Goal: Communication & Community: Answer question/provide support

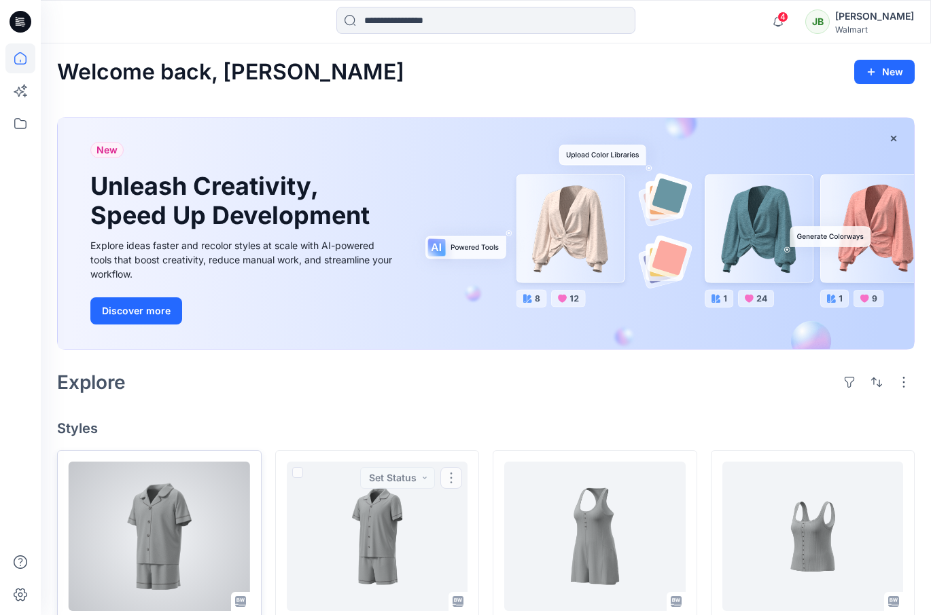
scroll to position [215, 0]
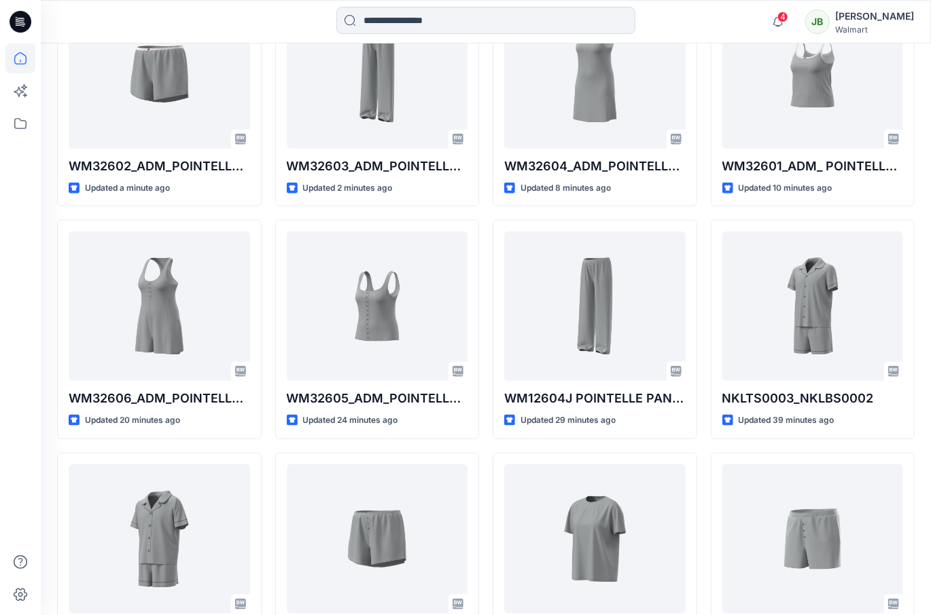
scroll to position [468, 0]
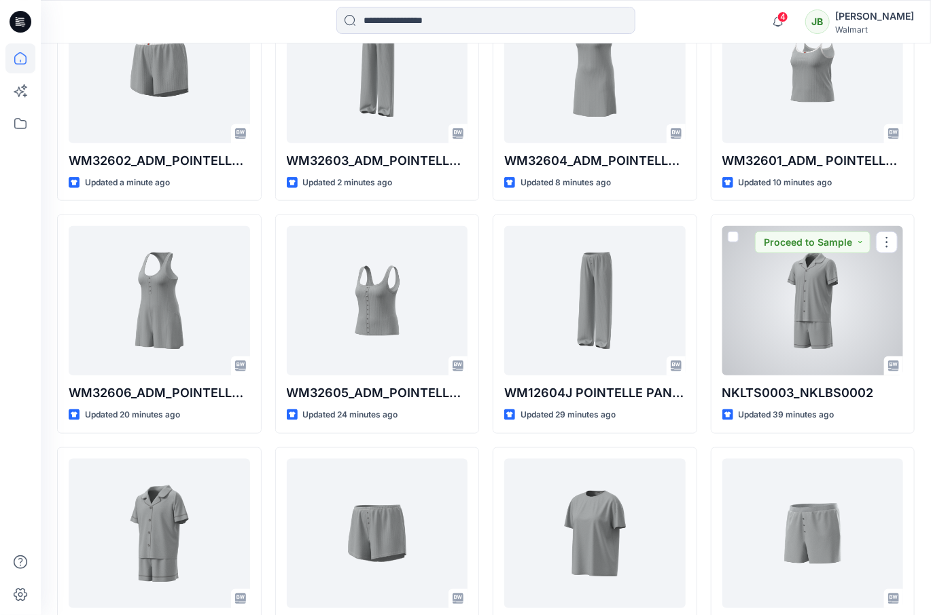
click at [820, 344] on div at bounding box center [812, 300] width 181 height 149
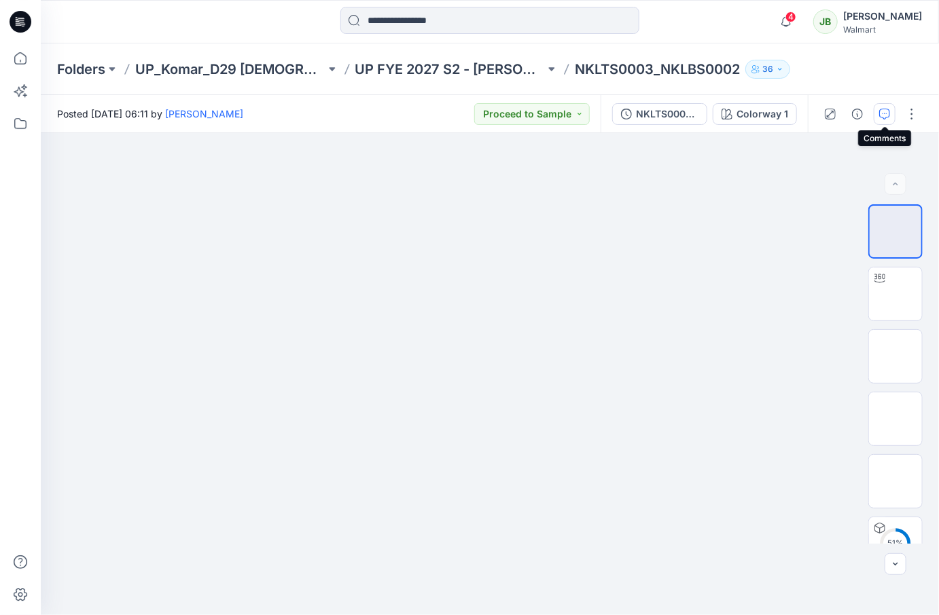
click at [889, 115] on icon "button" at bounding box center [884, 114] width 11 height 11
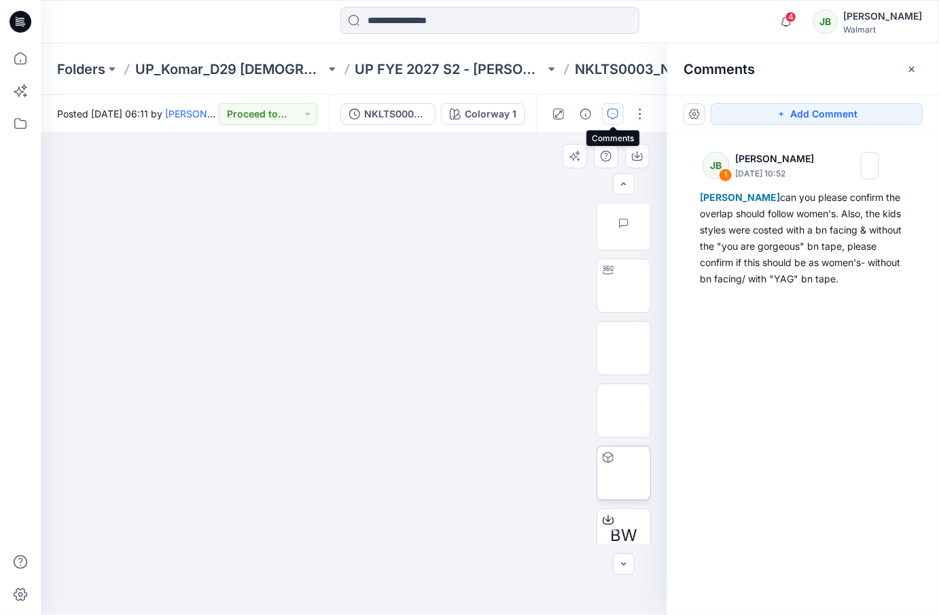
scroll to position [380, 0]
click at [624, 414] on img at bounding box center [624, 414] width 0 height 0
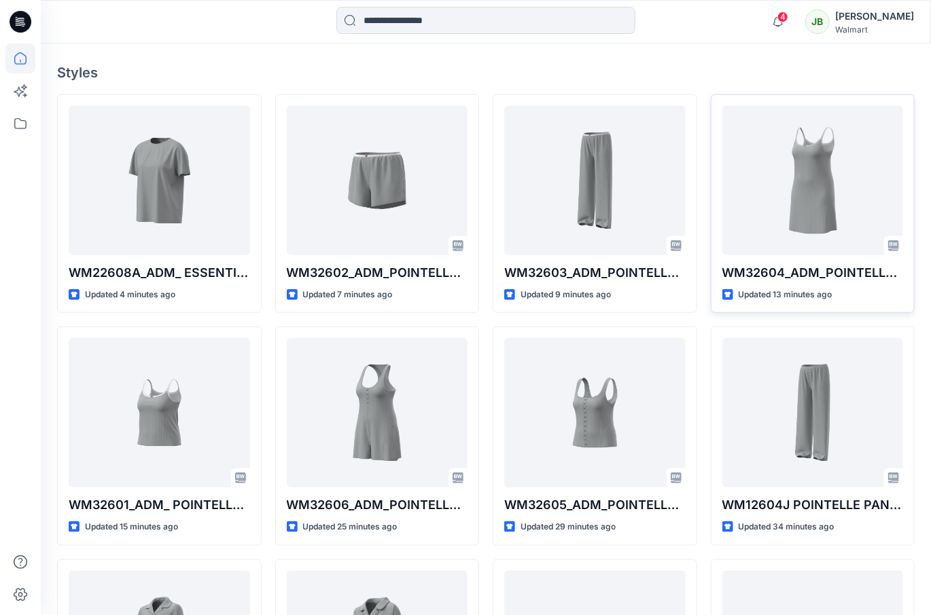
scroll to position [363, 0]
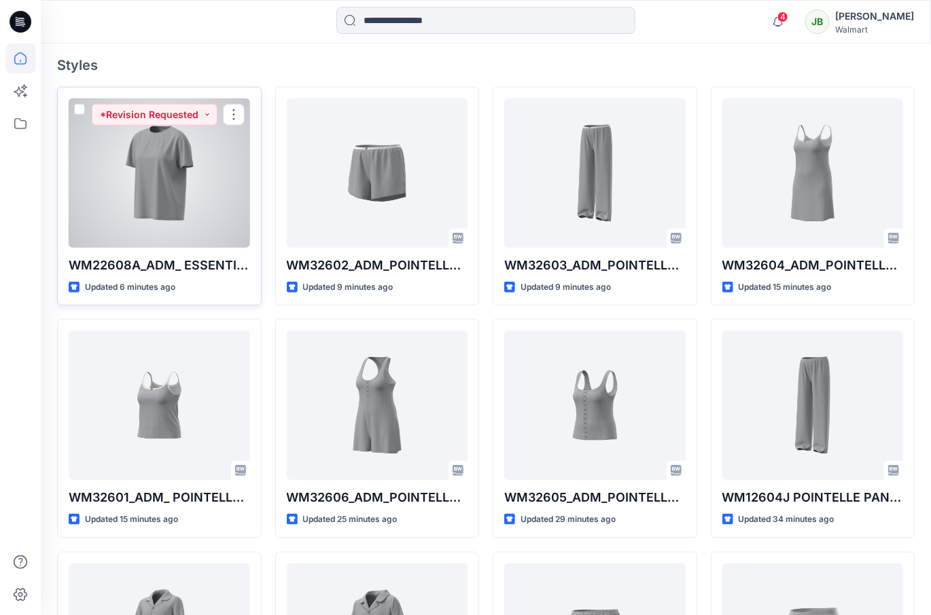
click at [185, 229] on div at bounding box center [159, 172] width 181 height 149
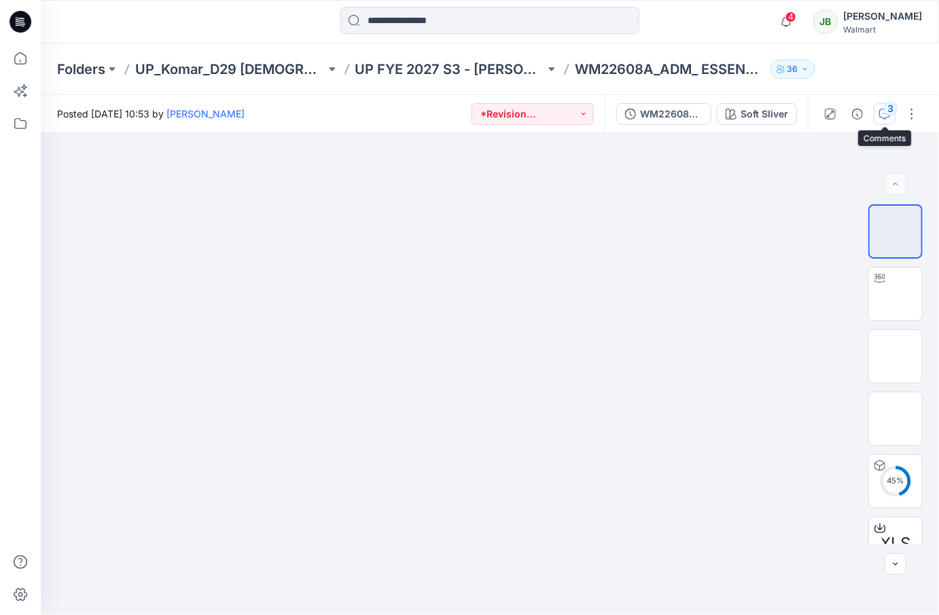
click at [883, 115] on icon "button" at bounding box center [884, 114] width 11 height 11
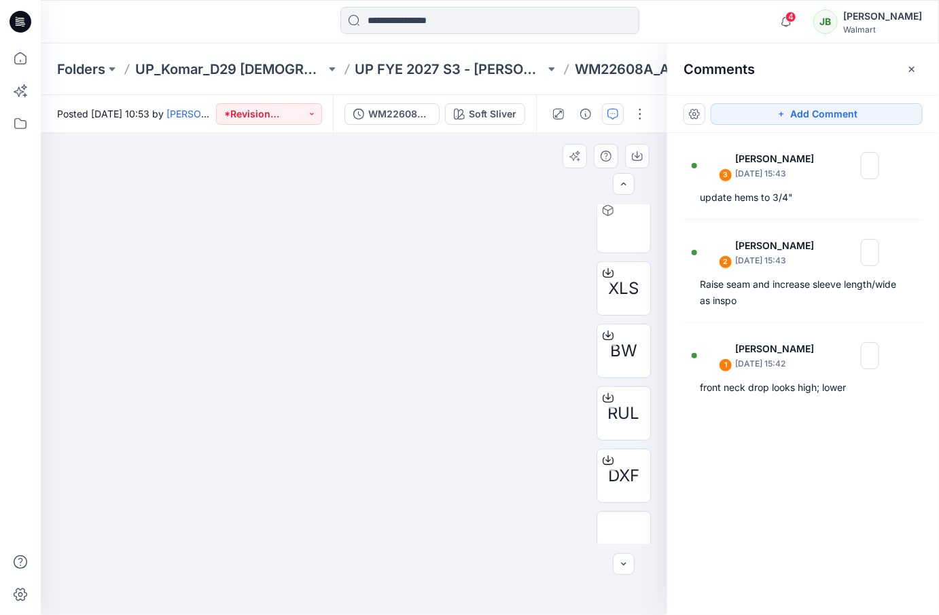
scroll to position [277, 0]
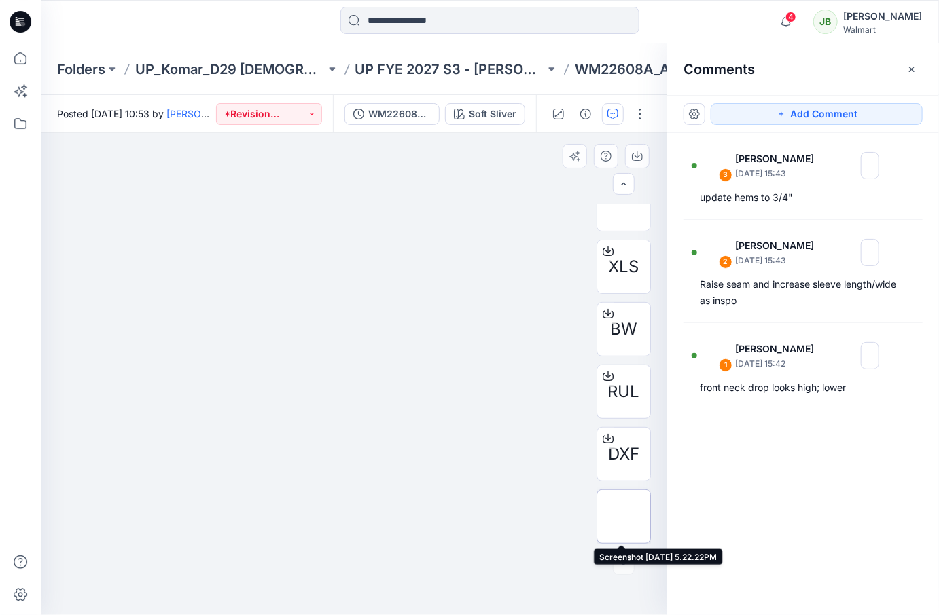
click at [624, 517] on img at bounding box center [624, 517] width 0 height 0
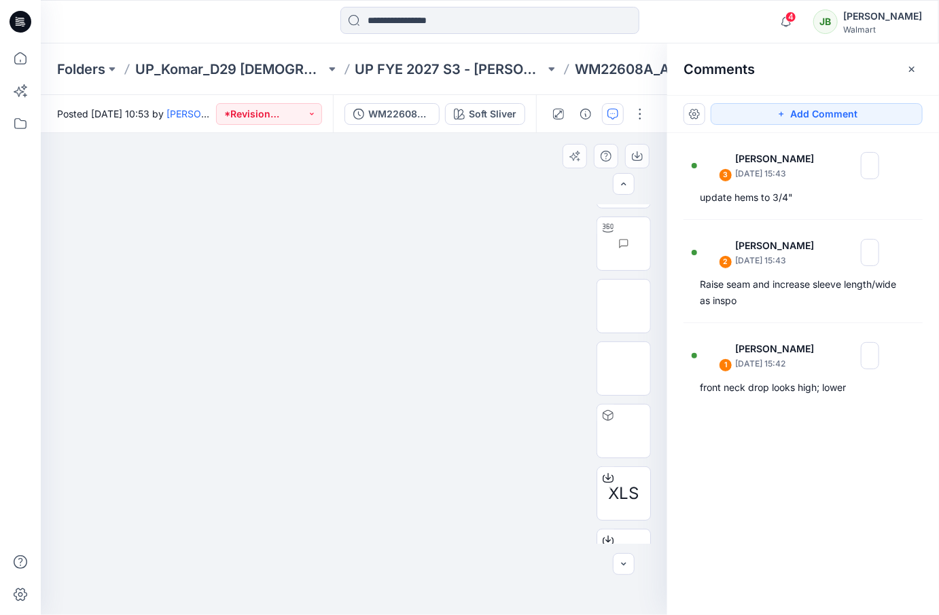
scroll to position [0, 0]
click at [624, 232] on img at bounding box center [624, 232] width 0 height 0
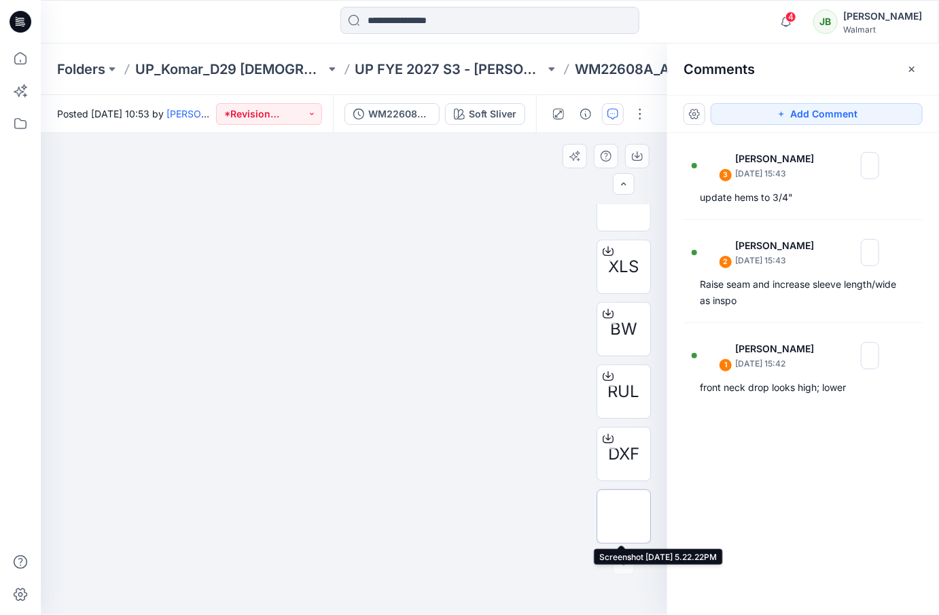
click at [624, 517] on img at bounding box center [624, 517] width 0 height 0
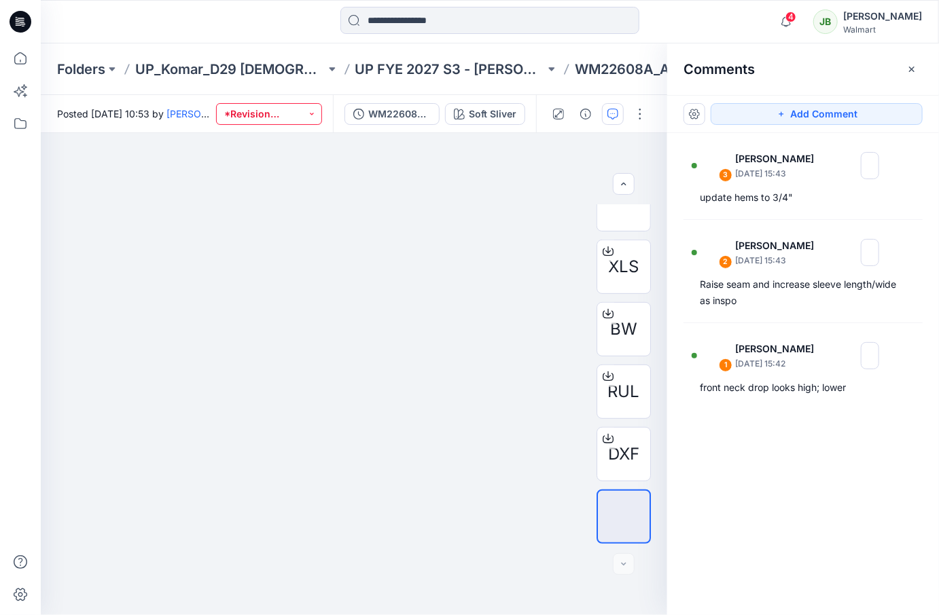
click at [301, 113] on button "*Revision Requested" at bounding box center [269, 114] width 107 height 22
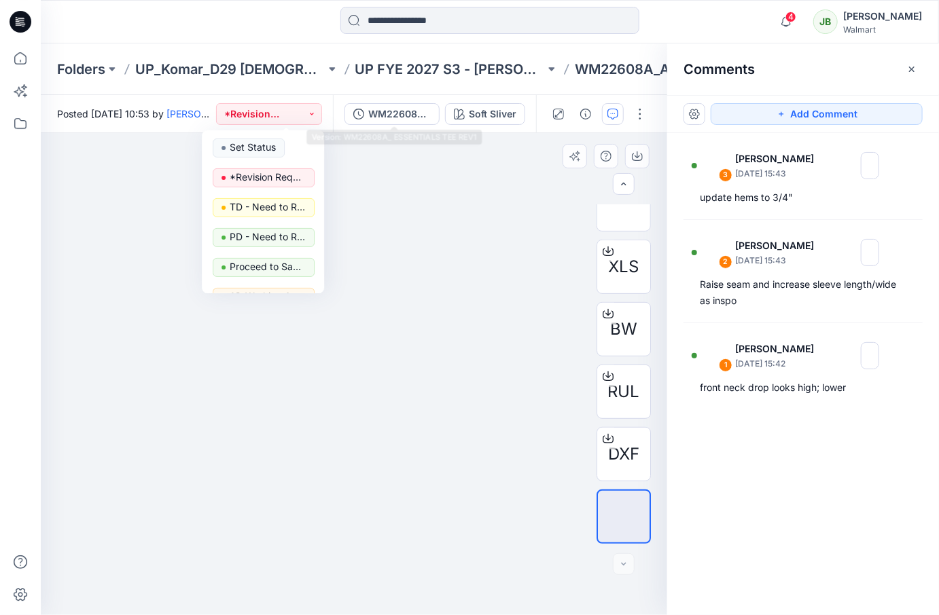
click at [399, 152] on div at bounding box center [354, 374] width 626 height 482
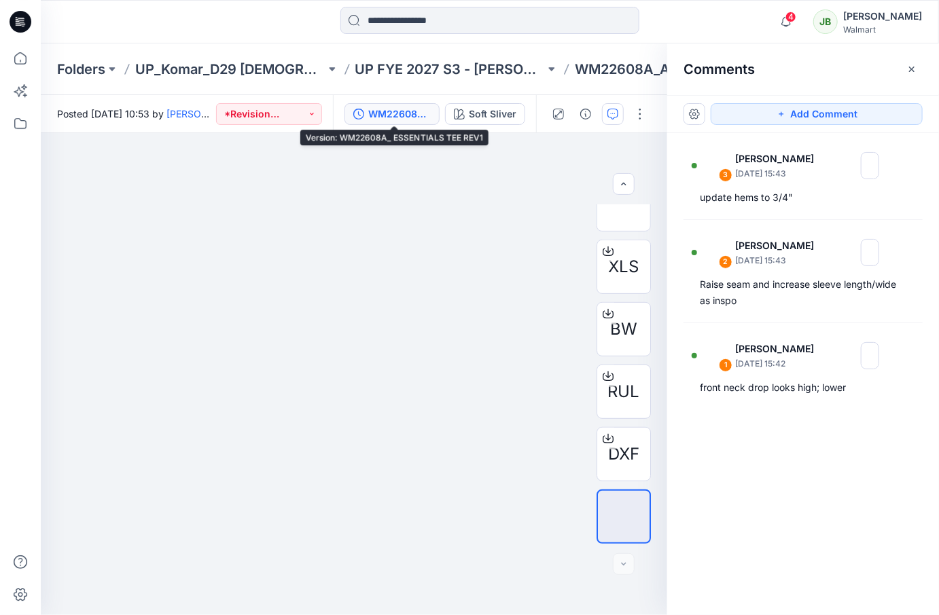
click at [416, 116] on div "WM22608A_ ESSENTIALS TEE REV1" at bounding box center [399, 114] width 62 height 15
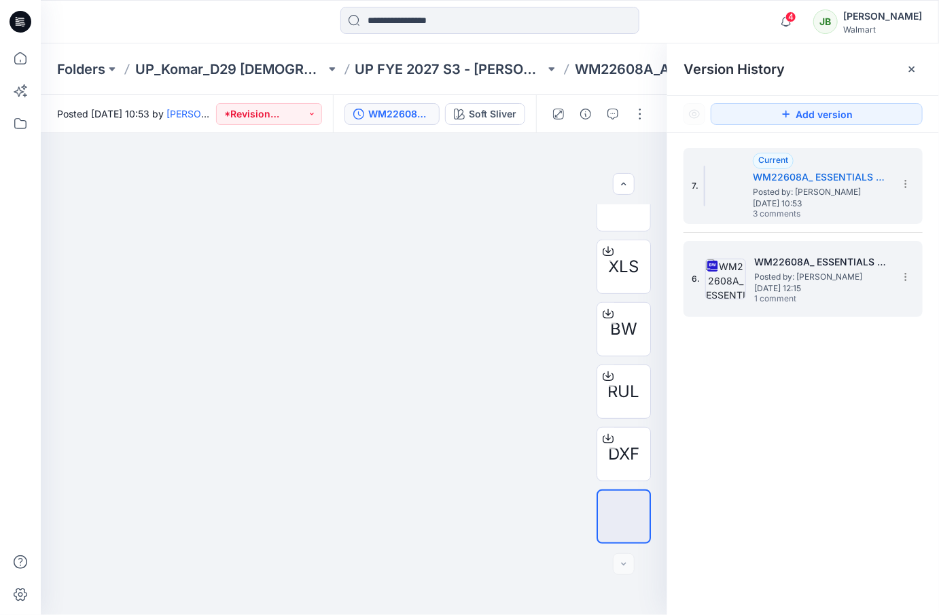
click at [798, 285] on span "Wednesday, August 27, 2025 12:15" at bounding box center [822, 289] width 136 height 10
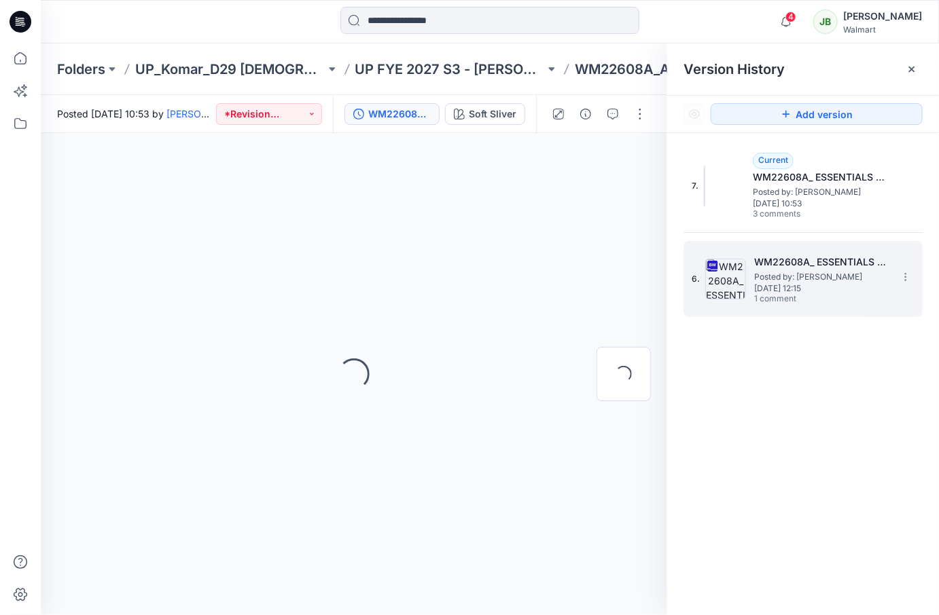
scroll to position [0, 0]
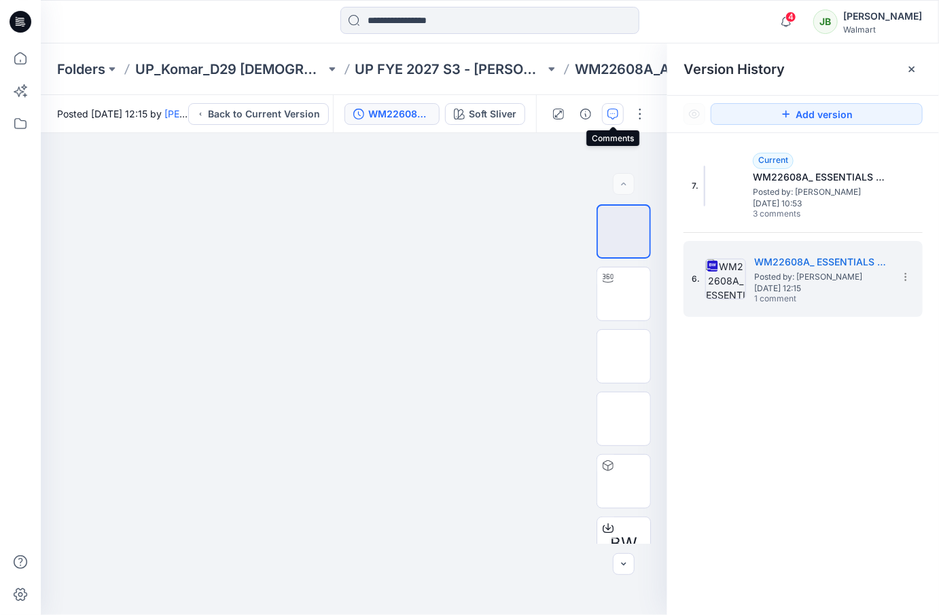
click at [610, 112] on icon "button" at bounding box center [612, 114] width 11 height 11
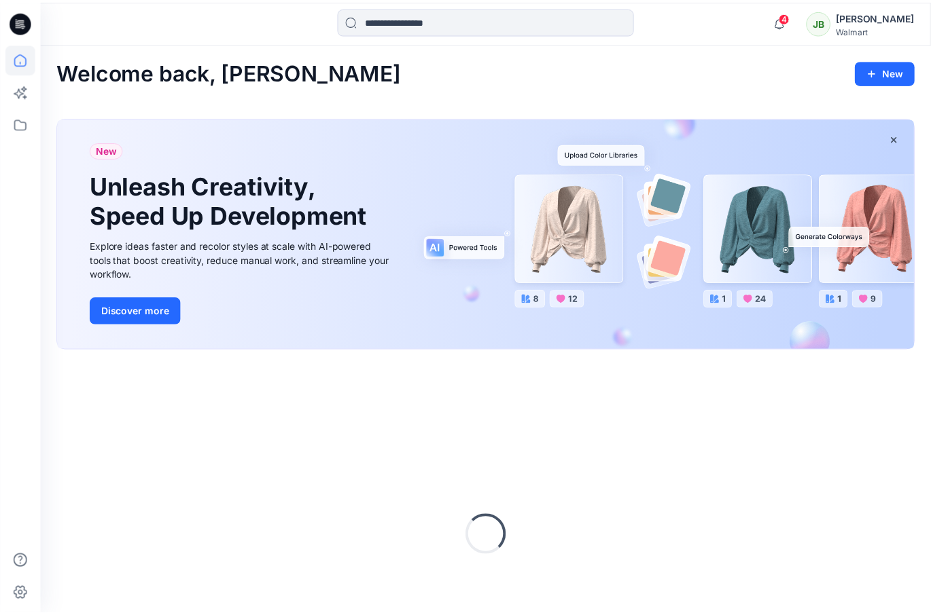
scroll to position [106, 0]
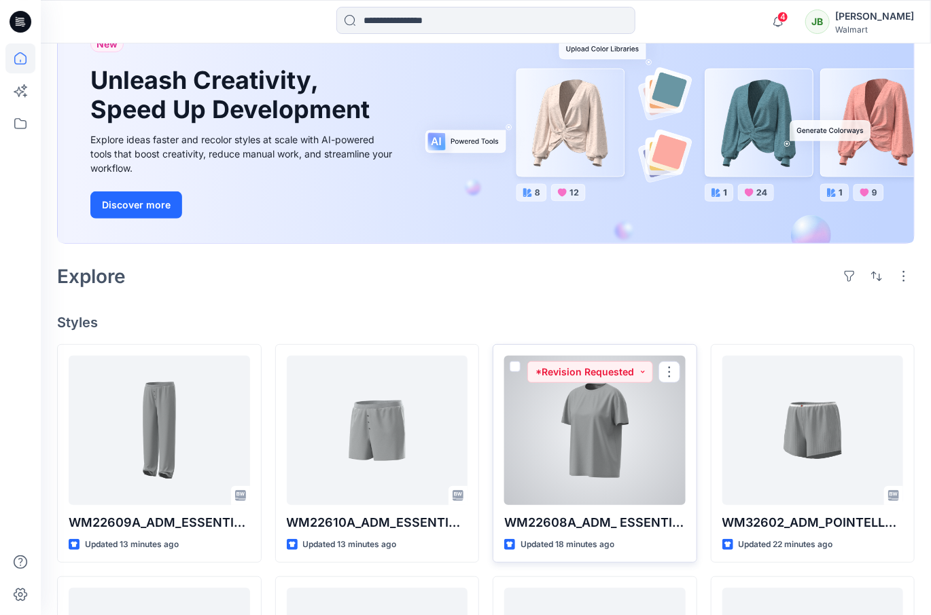
click at [617, 458] on div at bounding box center [594, 430] width 181 height 149
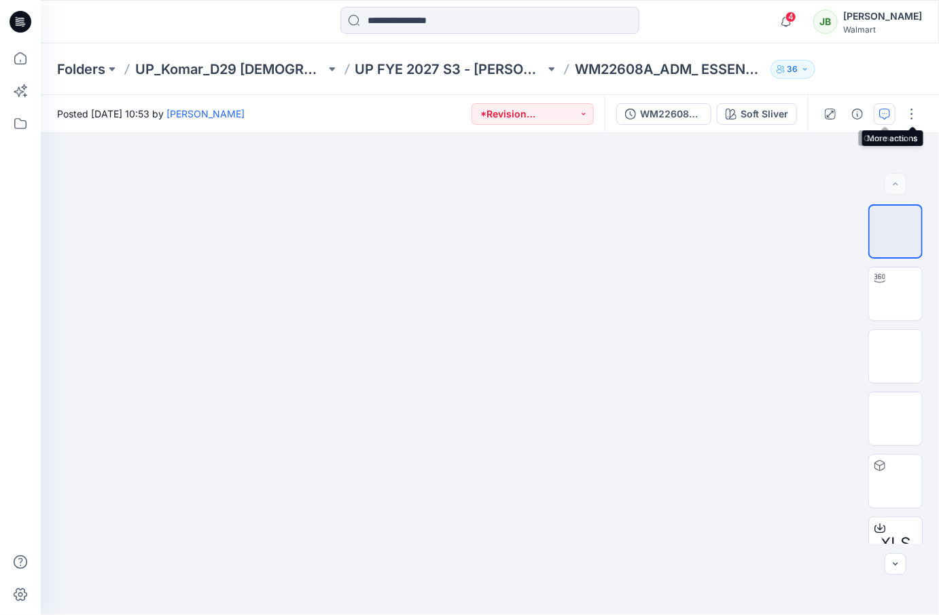
click at [888, 115] on icon "button" at bounding box center [884, 114] width 11 height 11
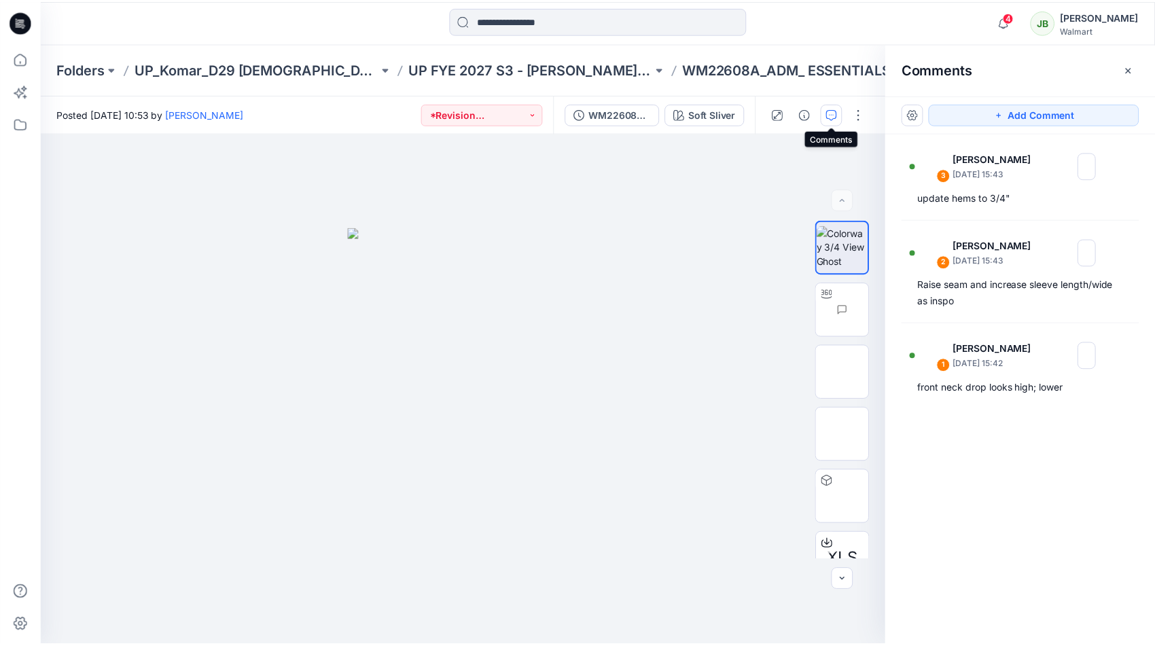
scroll to position [75, 0]
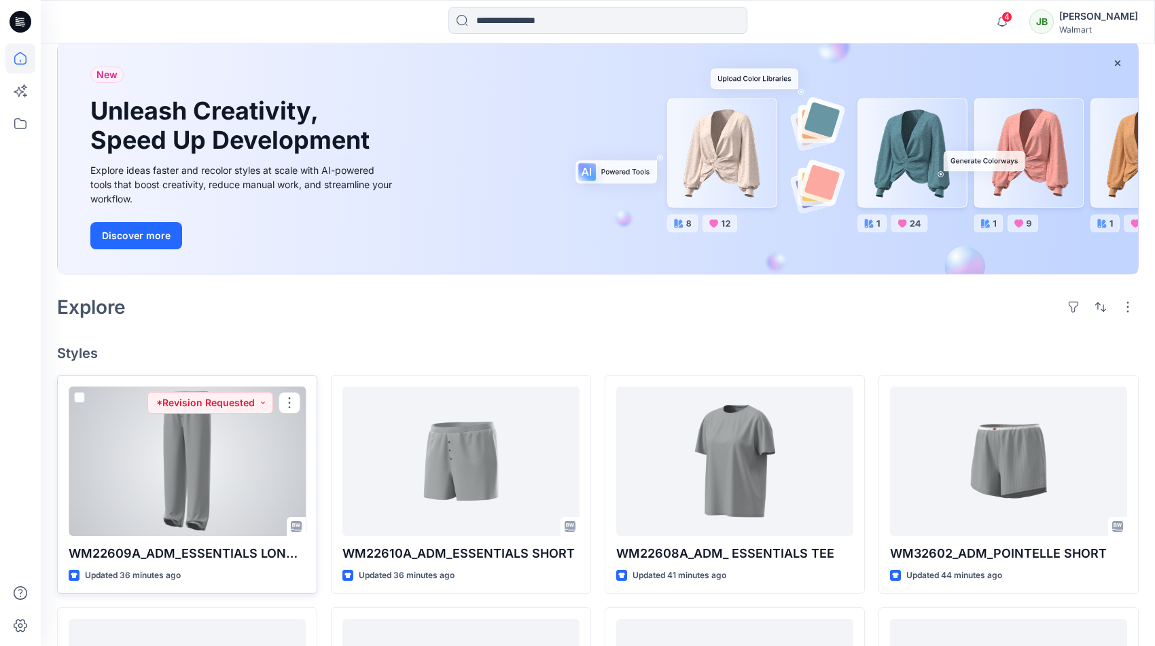
click at [240, 512] on div at bounding box center [187, 461] width 237 height 149
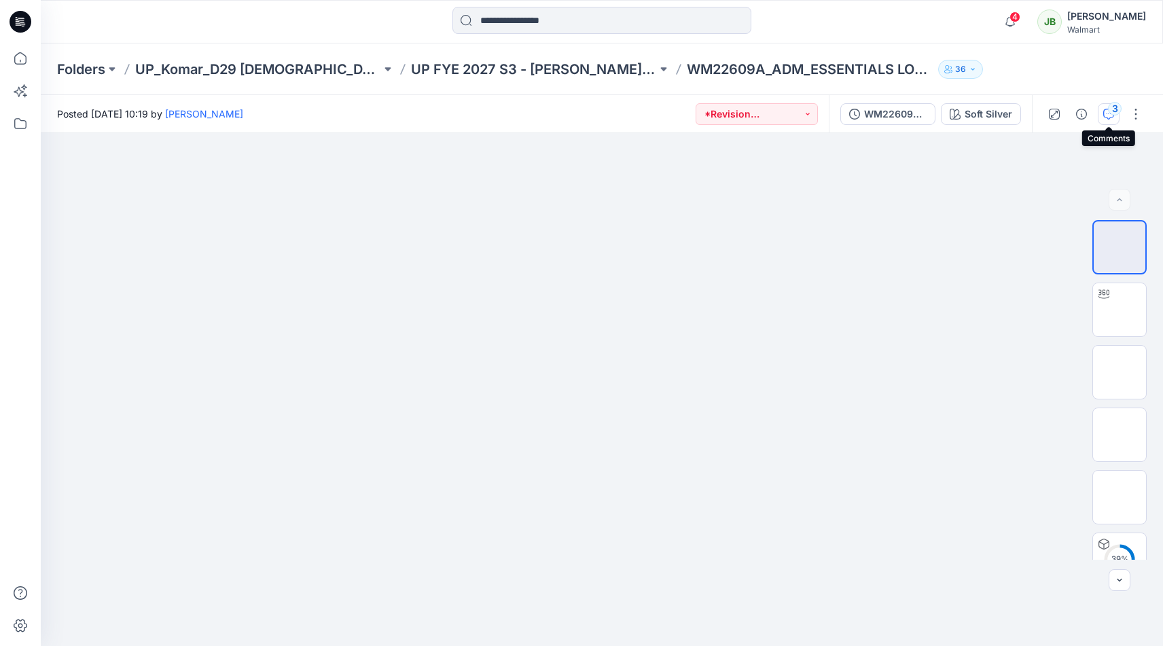
click at [938, 111] on div "3" at bounding box center [1115, 109] width 14 height 14
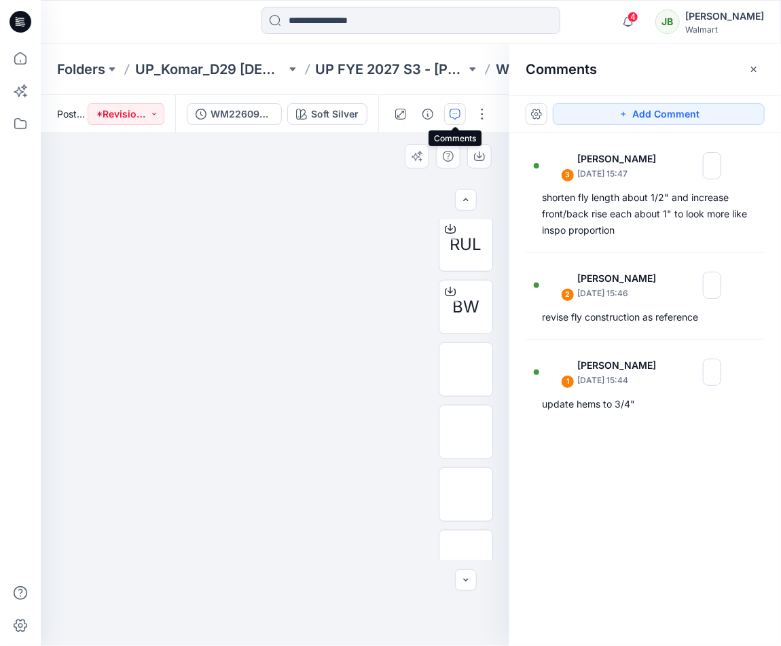
scroll to position [450, 0]
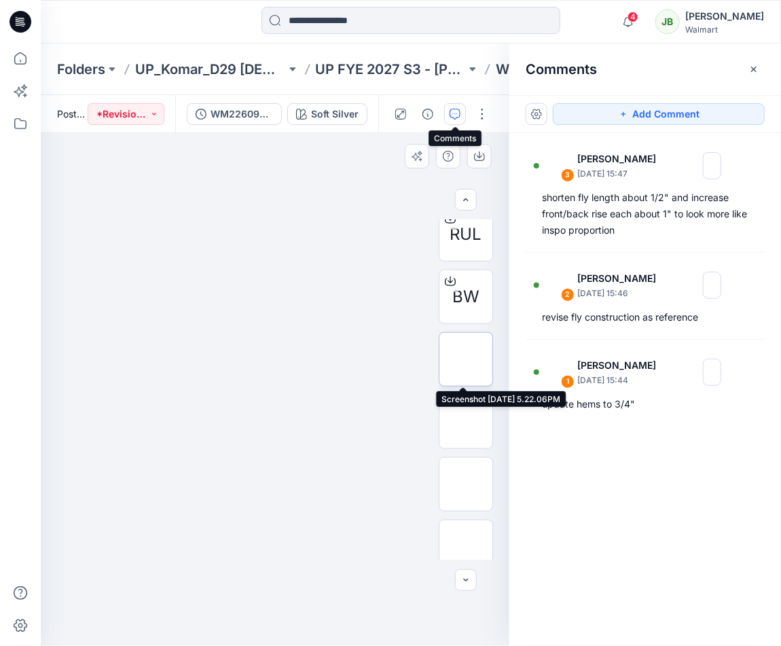
click at [466, 359] on img at bounding box center [466, 359] width 0 height 0
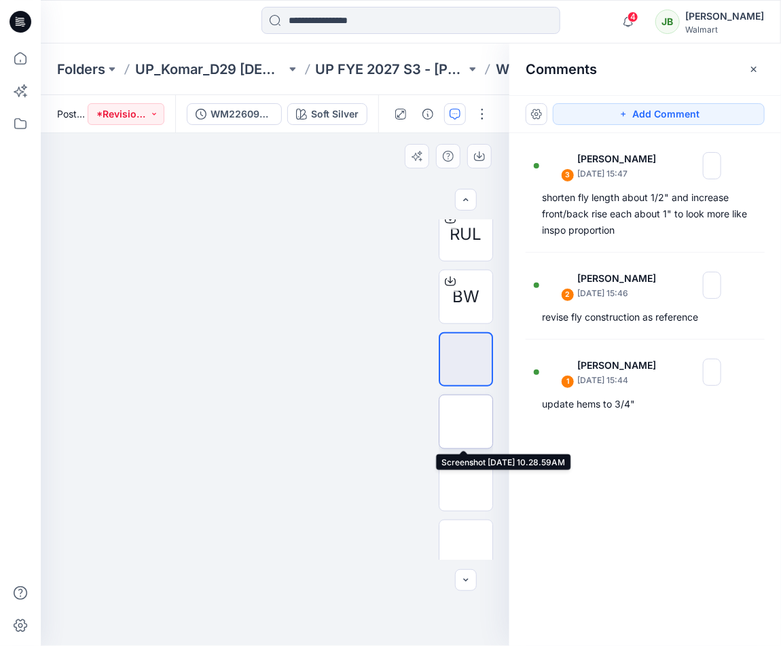
click at [466, 422] on img at bounding box center [466, 422] width 0 height 0
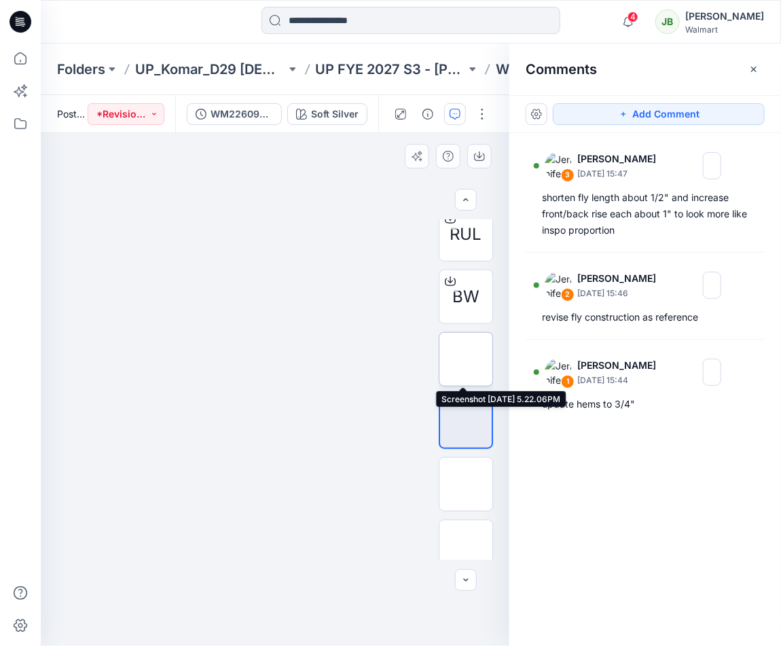
click at [466, 359] on img at bounding box center [466, 359] width 0 height 0
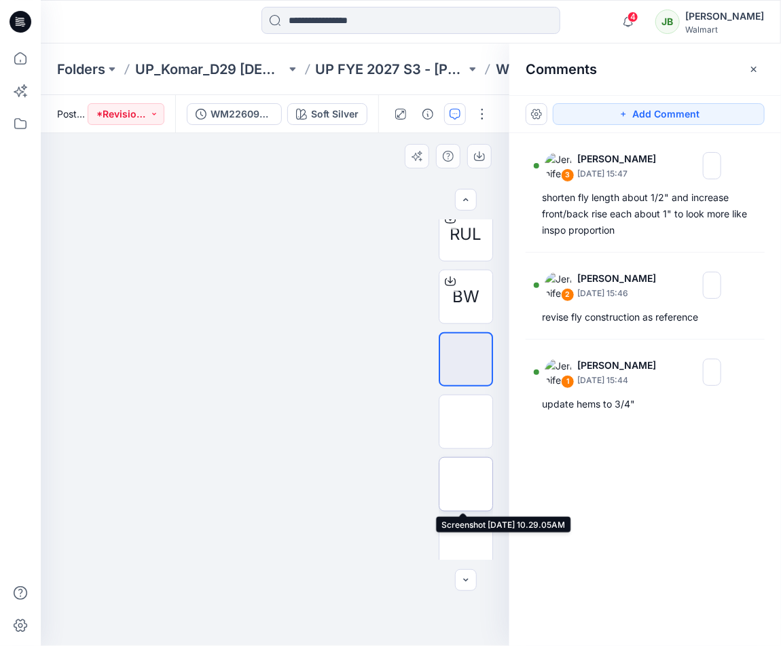
click at [466, 484] on img at bounding box center [466, 484] width 0 height 0
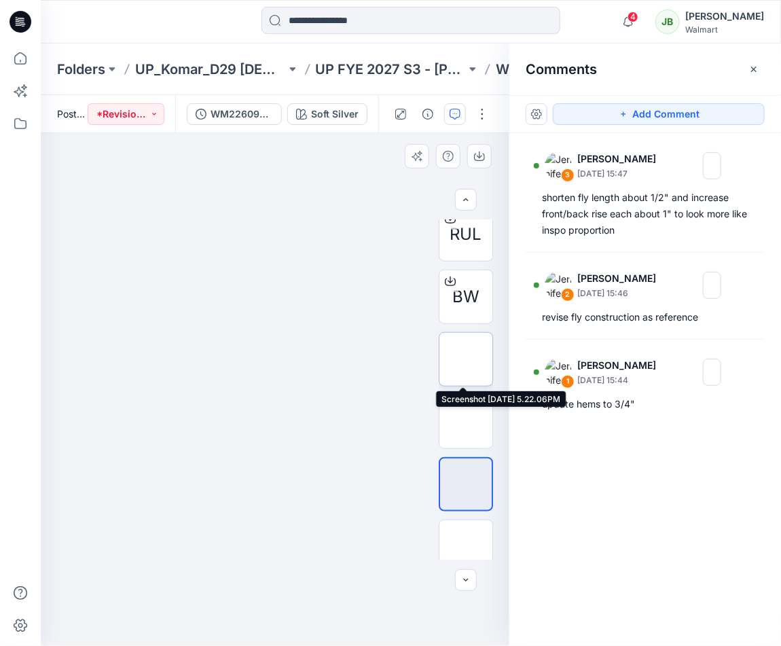
click at [466, 359] on img at bounding box center [466, 359] width 0 height 0
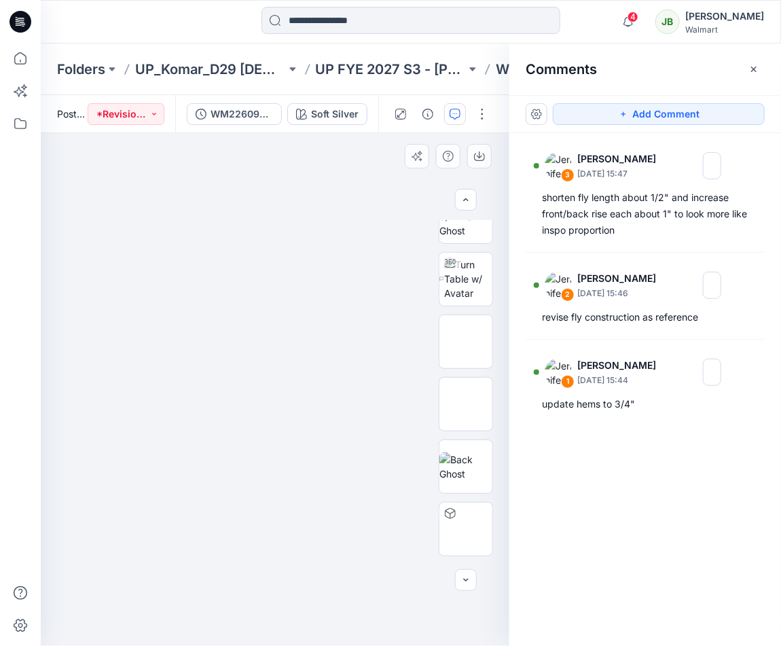
scroll to position [39, 0]
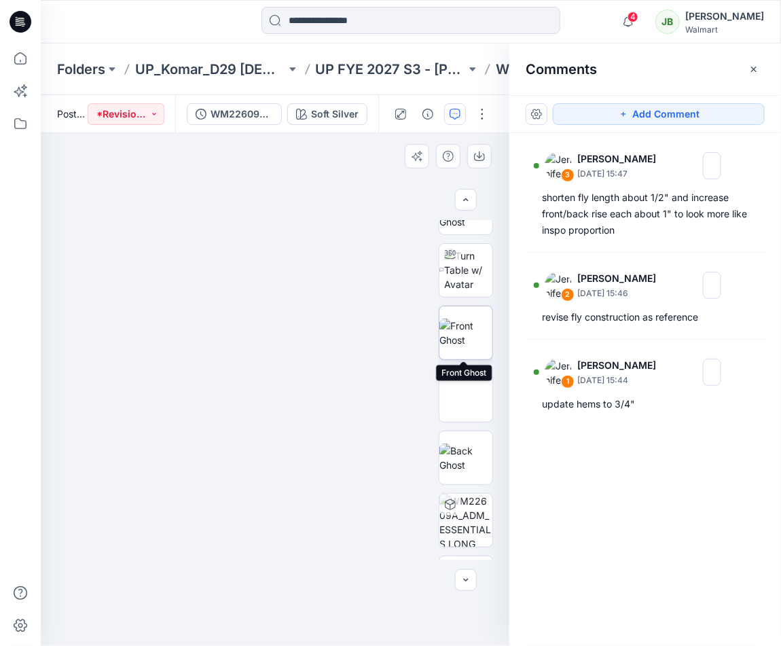
click at [473, 331] on img at bounding box center [466, 333] width 53 height 29
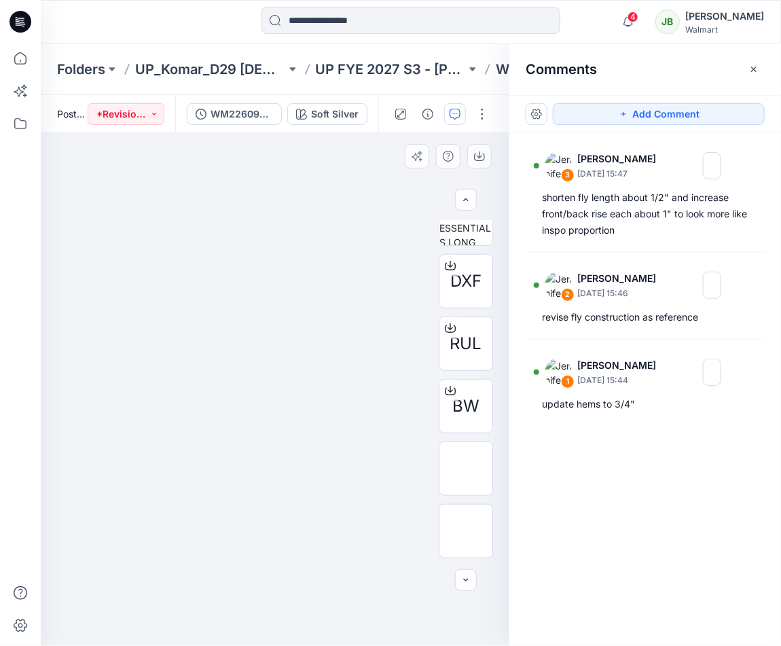
scroll to position [465, 0]
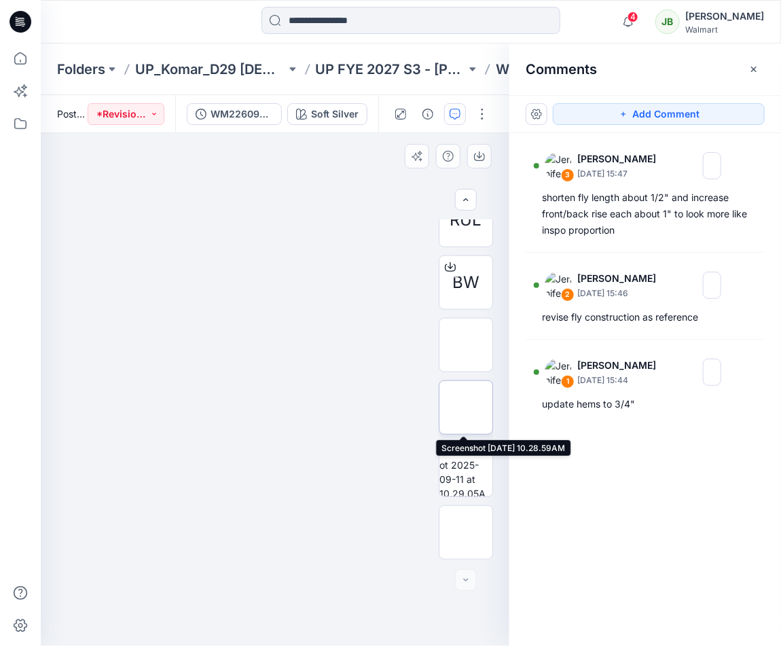
click at [466, 408] on img at bounding box center [466, 408] width 0 height 0
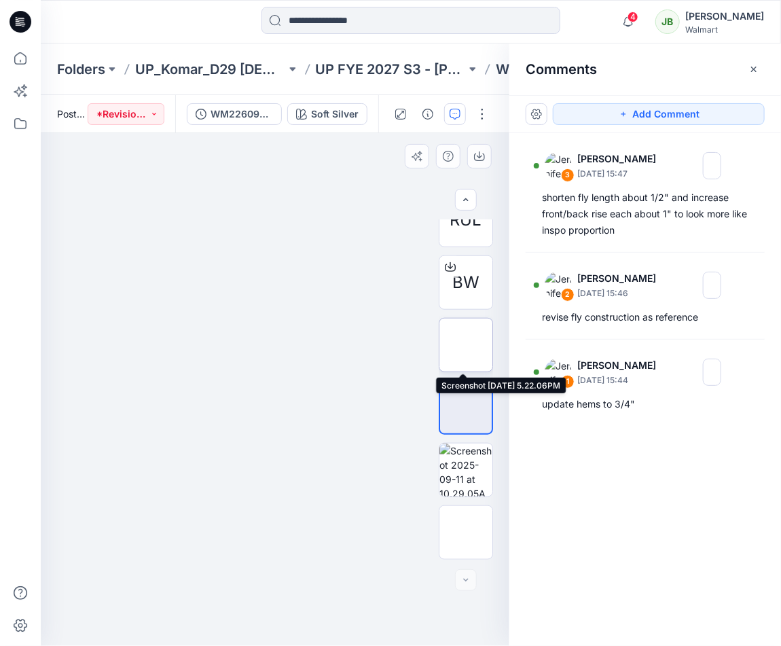
click at [466, 345] on img at bounding box center [466, 345] width 0 height 0
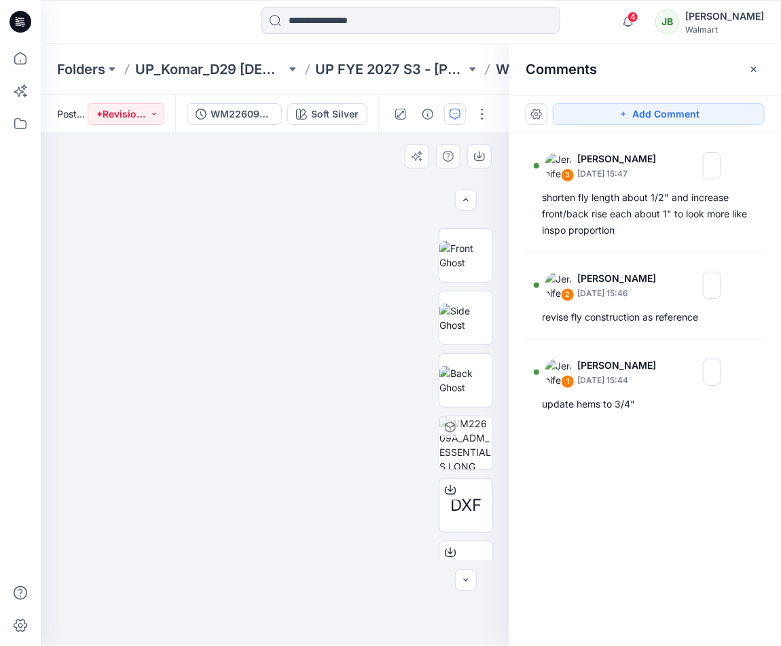
scroll to position [0, 0]
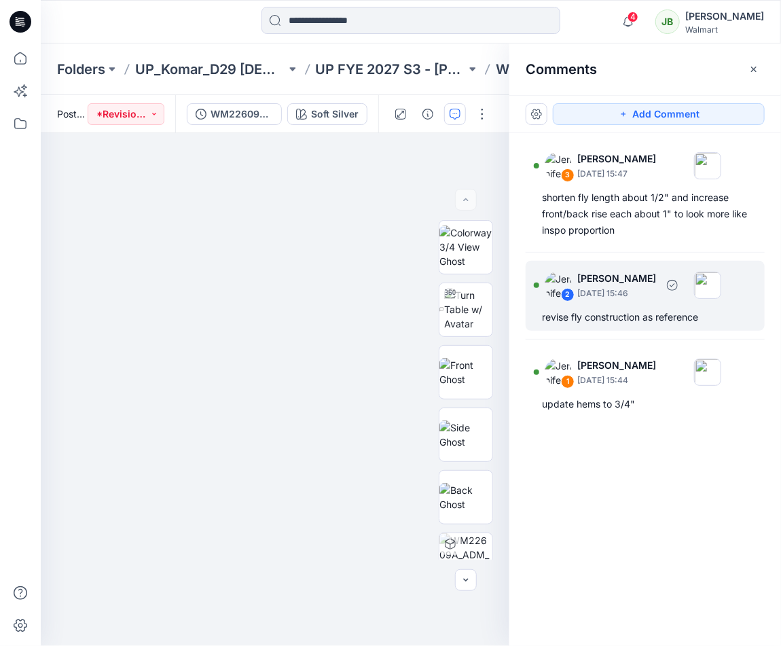
click at [579, 287] on div "2 Jennifer Yerkes September 17, 2025 15:46" at bounding box center [627, 284] width 187 height 37
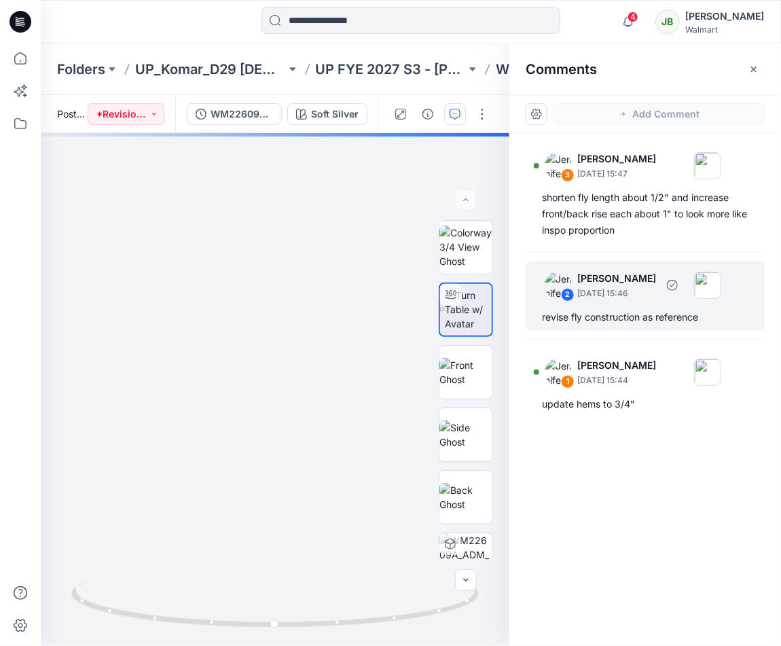
click at [568, 293] on div "2" at bounding box center [568, 295] width 14 height 14
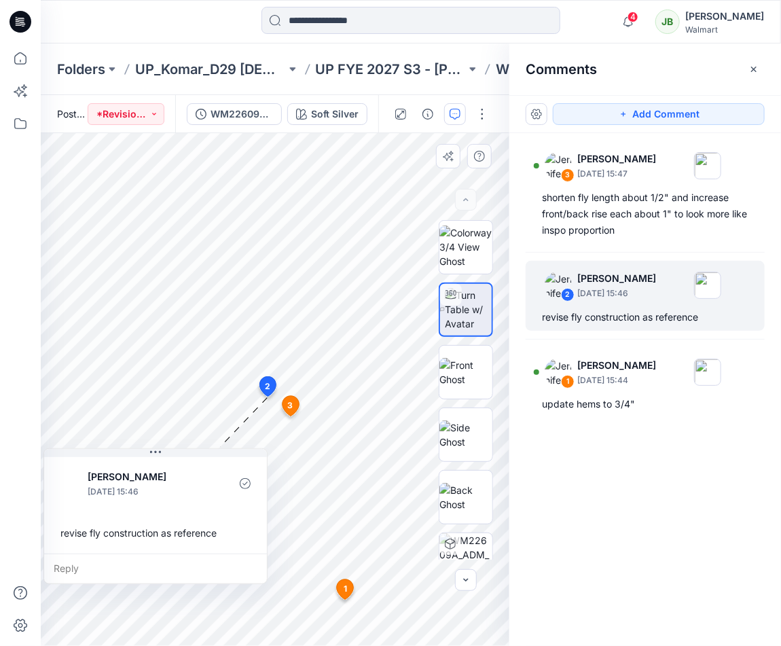
drag, startPoint x: 122, startPoint y: 283, endPoint x: 148, endPoint y: 463, distance: 181.9
click at [155, 455] on button at bounding box center [155, 453] width 223 height 8
click at [86, 571] on div "Reply" at bounding box center [155, 570] width 223 height 30
click at [74, 568] on div "Reply" at bounding box center [157, 570] width 223 height 30
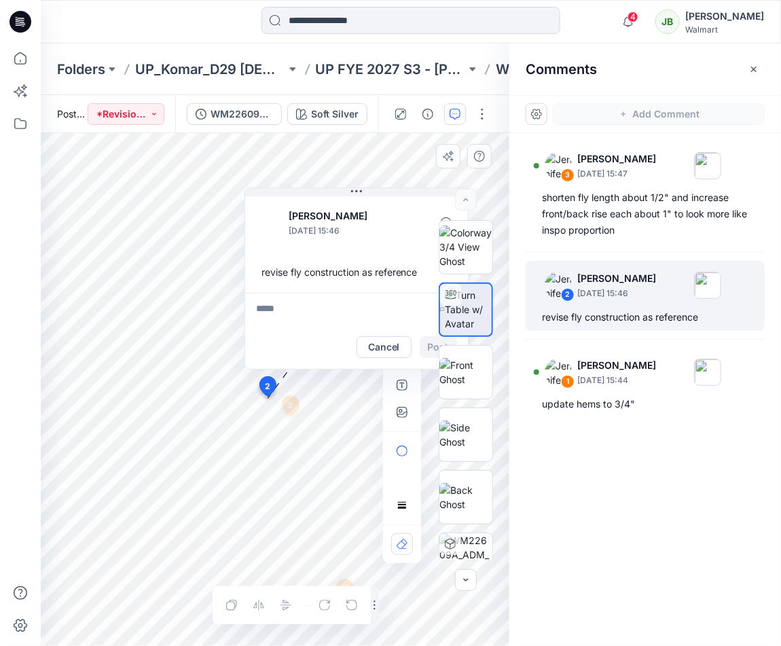
drag, startPoint x: 325, startPoint y: 304, endPoint x: 320, endPoint y: 298, distance: 7.7
click at [324, 305] on textarea at bounding box center [356, 309] width 223 height 33
click at [325, 395] on p "Jennifer Yerkes" at bounding box center [345, 388] width 102 height 16
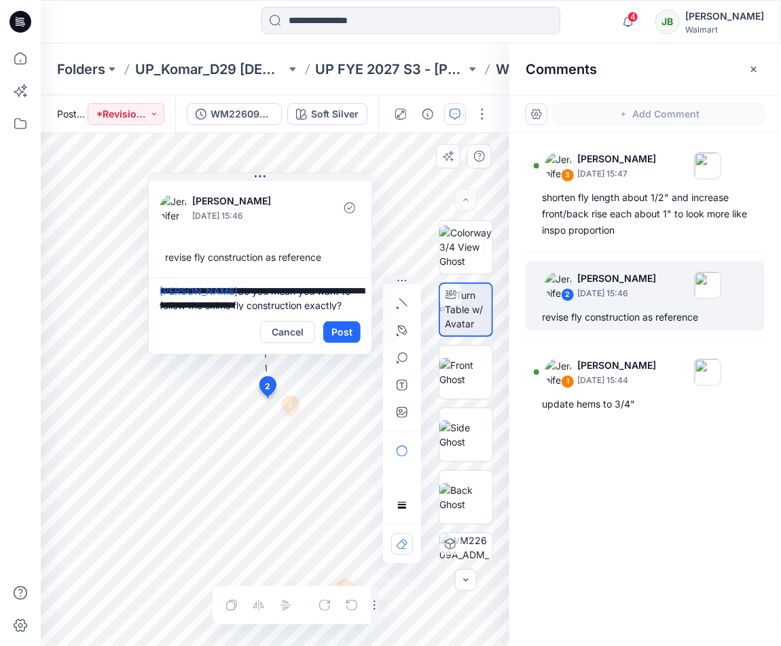
drag, startPoint x: 391, startPoint y: 194, endPoint x: 312, endPoint y: 193, distance: 78.8
click at [291, 179] on button at bounding box center [260, 177] width 223 height 8
click at [346, 304] on textarea "**********" at bounding box center [257, 294] width 223 height 33
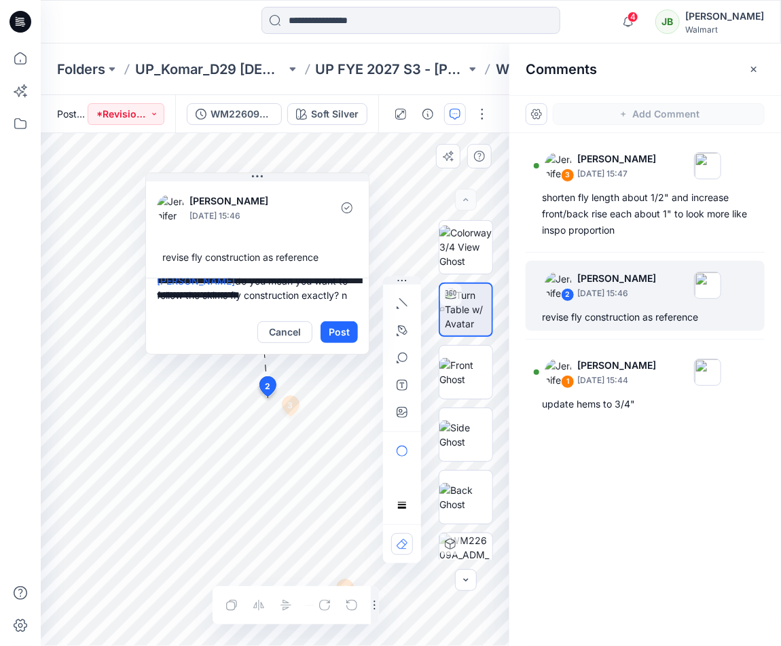
scroll to position [17, 0]
click at [157, 305] on textarea "**********" at bounding box center [257, 294] width 223 height 33
click at [283, 296] on textarea "**********" at bounding box center [257, 294] width 223 height 33
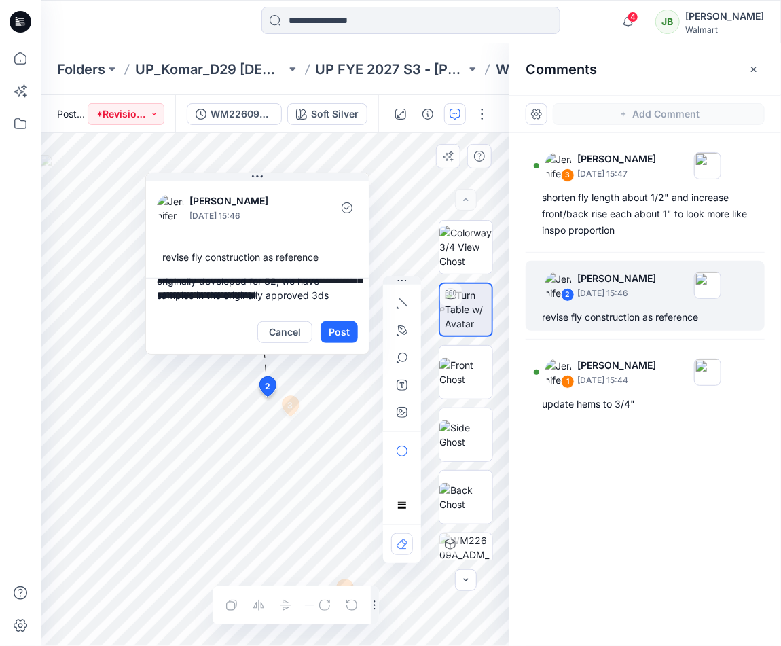
click at [176, 291] on textarea "**********" at bounding box center [257, 294] width 223 height 33
click at [237, 300] on textarea "**********" at bounding box center [257, 294] width 223 height 33
type textarea "**********"
click at [344, 331] on button "Post" at bounding box center [339, 332] width 37 height 22
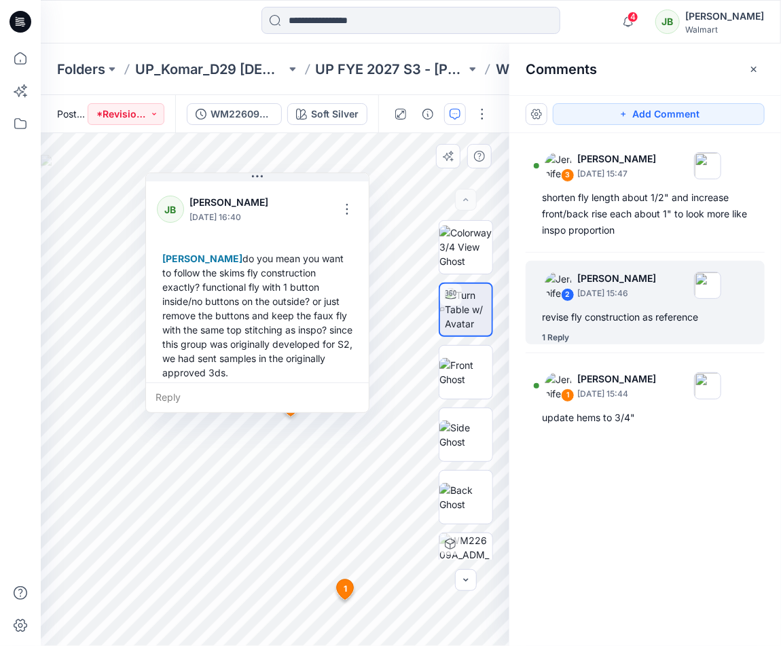
scroll to position [99, 0]
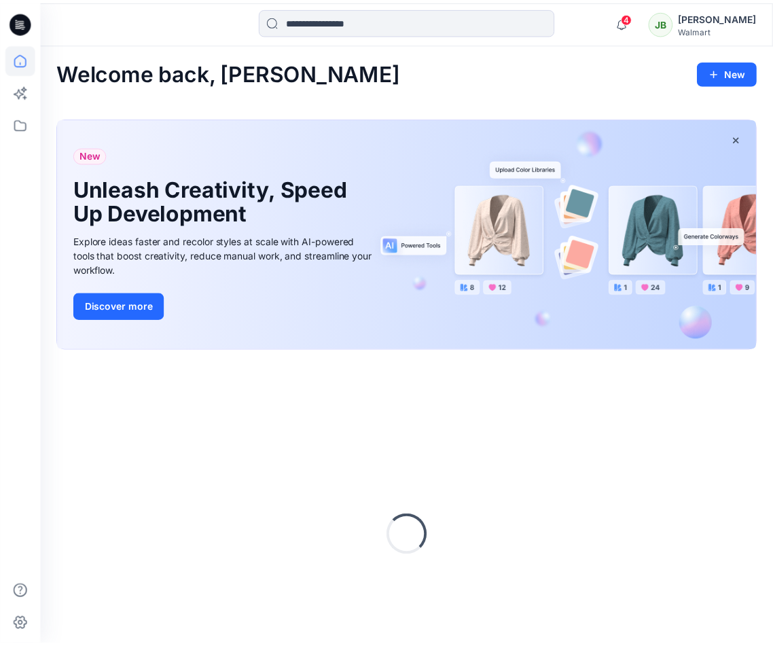
scroll to position [75, 0]
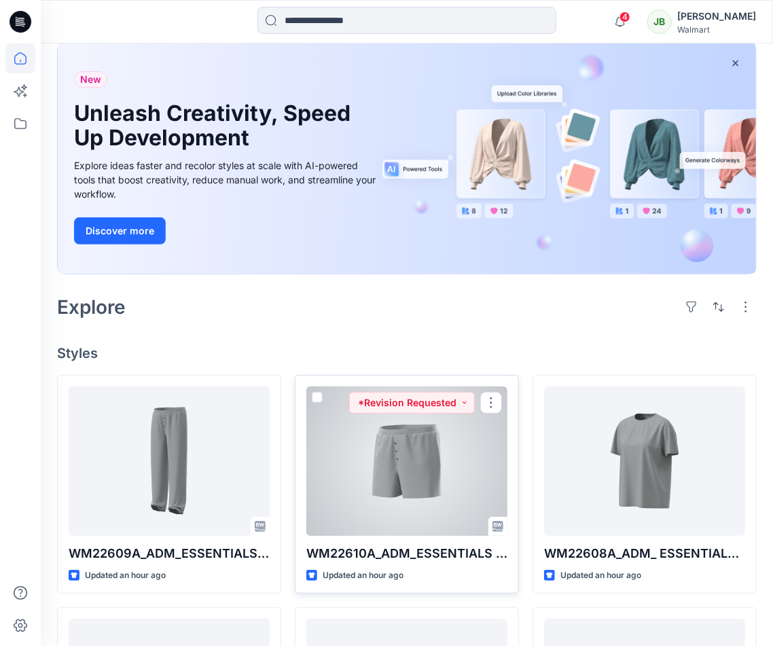
click at [477, 478] on div at bounding box center [406, 461] width 201 height 149
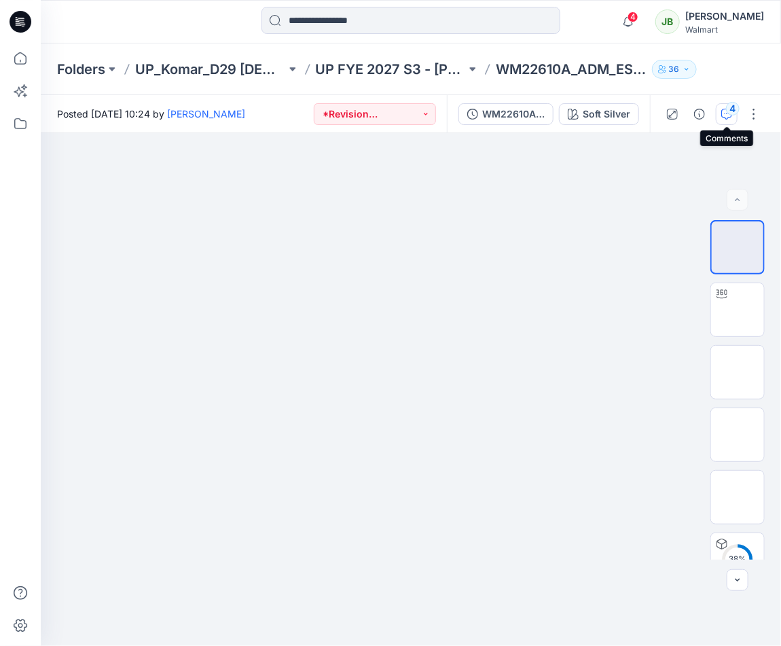
click at [726, 112] on icon "button" at bounding box center [726, 114] width 11 height 11
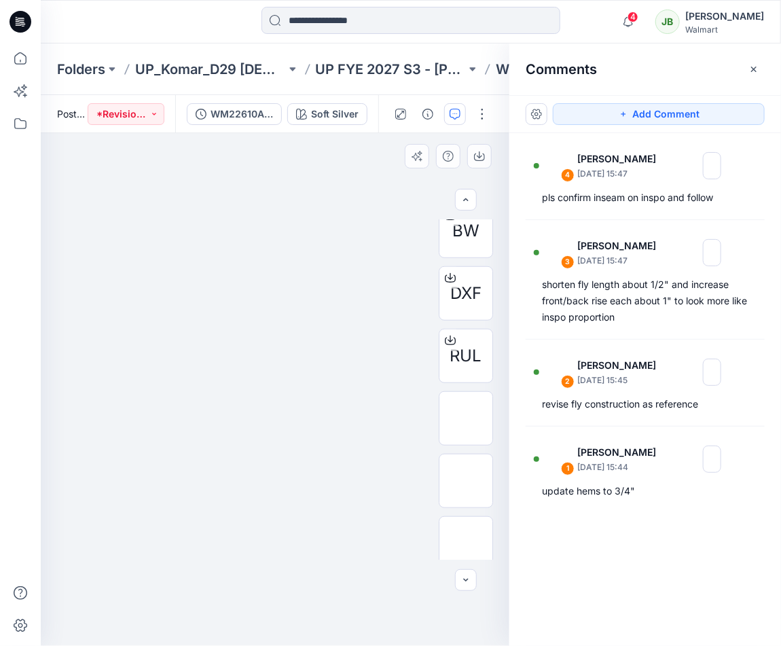
scroll to position [465, 0]
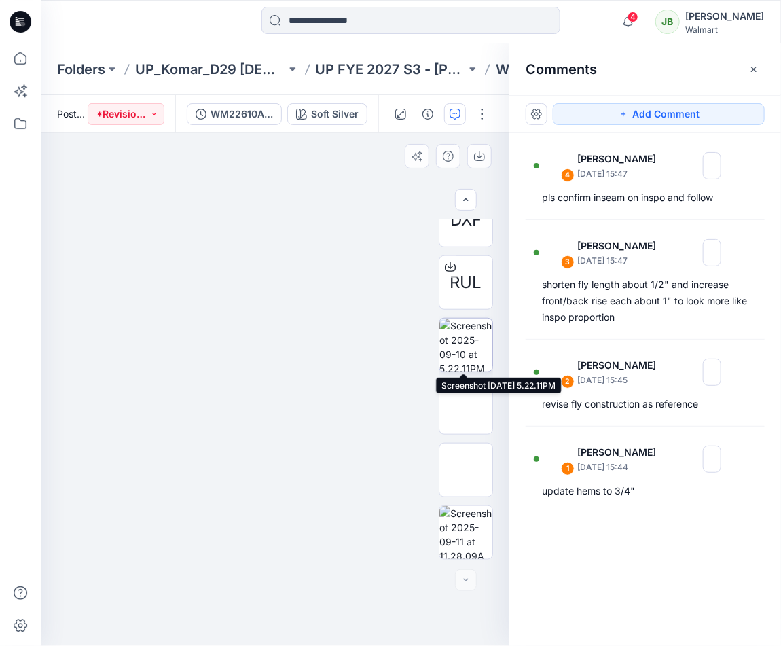
click at [459, 338] on img at bounding box center [466, 345] width 53 height 53
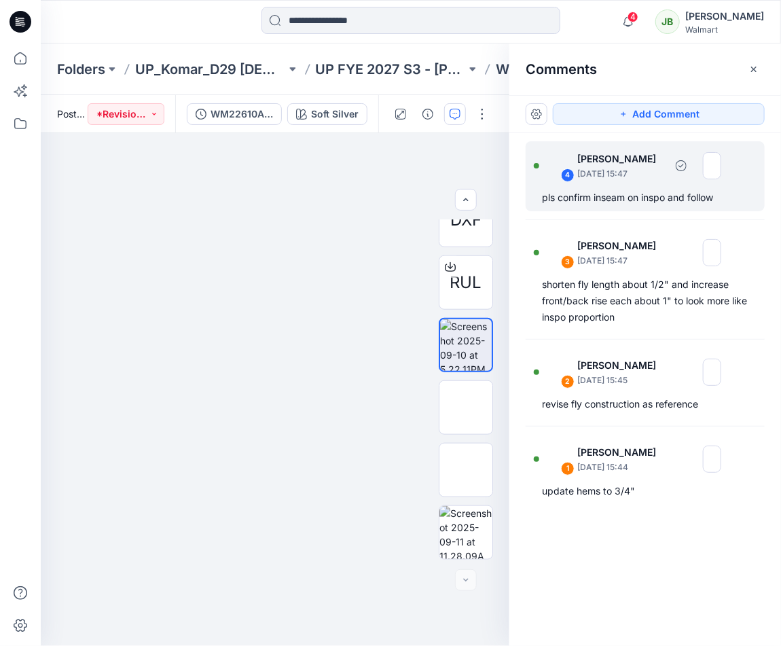
click at [659, 180] on div "4 Jennifer Yerkes September 17, 2025 15:47" at bounding box center [627, 165] width 187 height 37
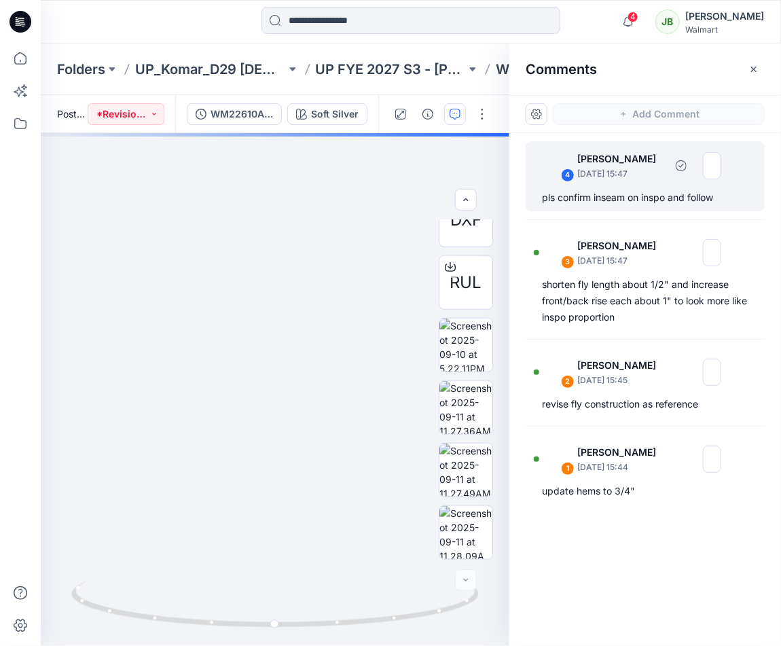
click at [630, 198] on div "pls confirm inseam on inspo and follow" at bounding box center [645, 198] width 207 height 16
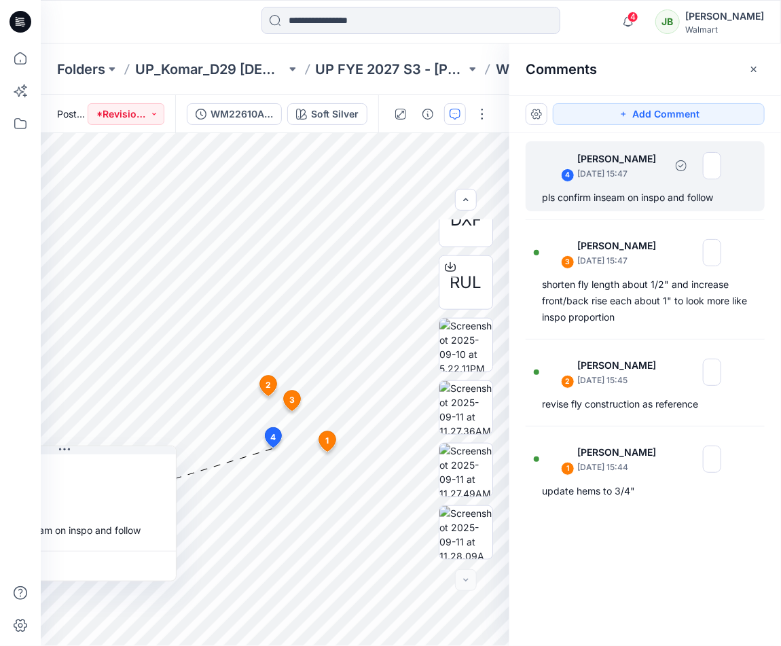
click at [704, 184] on div "4 Jennifer Yerkes September 17, 2025 15:47 pls confirm inseam on inspo and foll…" at bounding box center [645, 176] width 239 height 70
click at [706, 183] on div "4 Jennifer Yerkes September 17, 2025 15:47" at bounding box center [627, 165] width 187 height 37
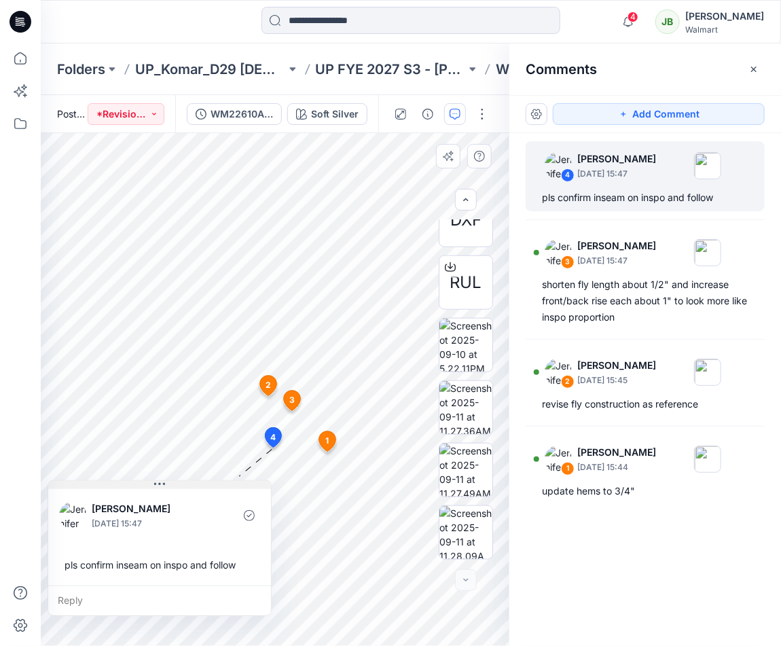
drag, startPoint x: 88, startPoint y: 452, endPoint x: 182, endPoint y: 488, distance: 100.4
click at [186, 487] on button at bounding box center [159, 485] width 223 height 8
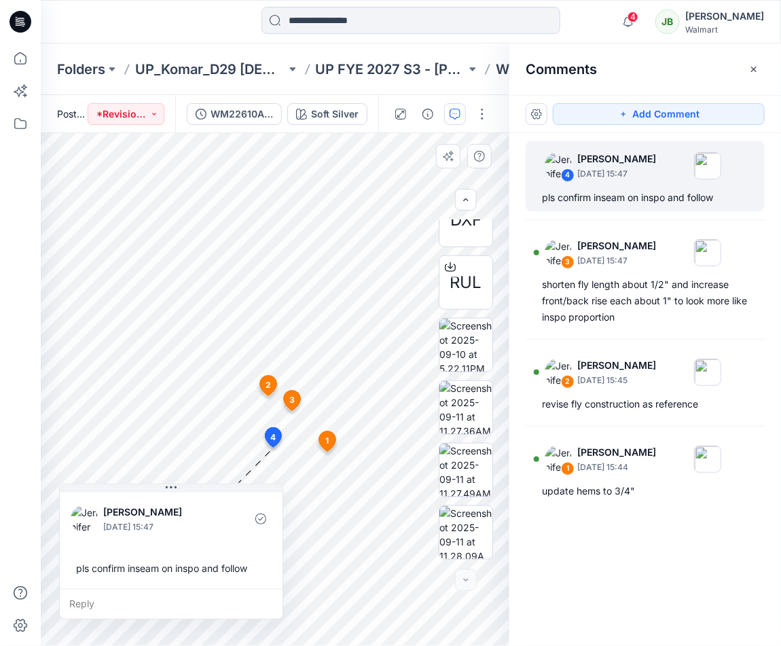
click at [113, 603] on div "Reply" at bounding box center [171, 604] width 223 height 30
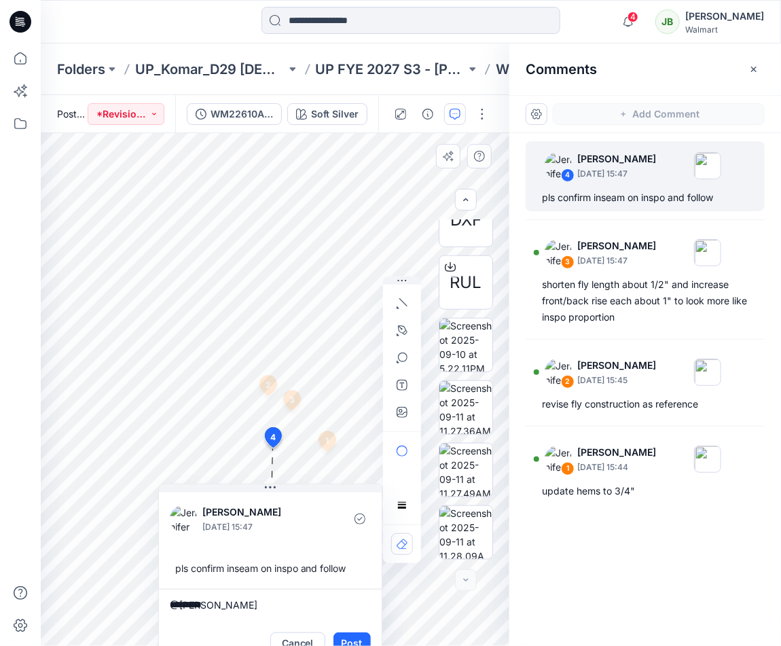
click at [225, 607] on textarea "*********" at bounding box center [270, 605] width 223 height 33
type textarea "*"
drag, startPoint x: 192, startPoint y: 600, endPoint x: 161, endPoint y: 602, distance: 30.6
click at [163, 602] on textarea "**********" at bounding box center [270, 605] width 223 height 33
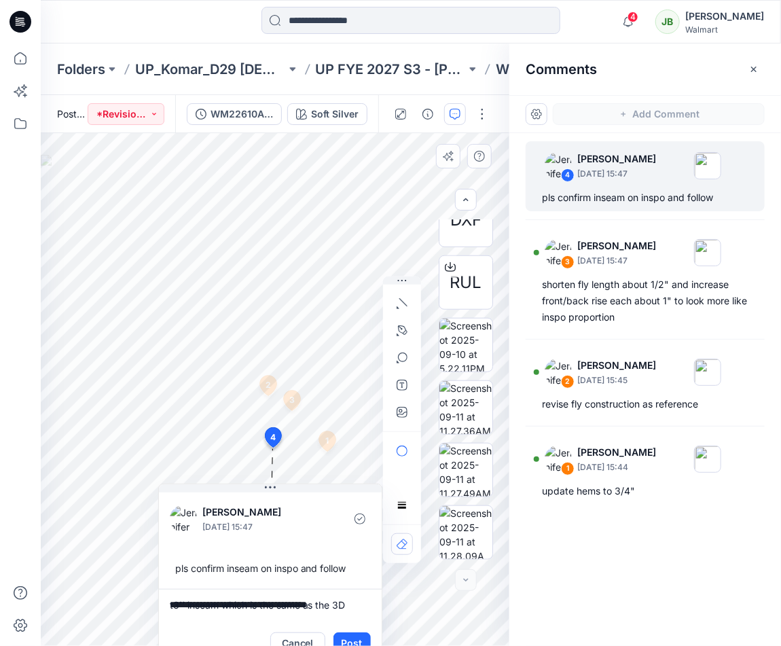
scroll to position [0, 0]
type textarea "**********"
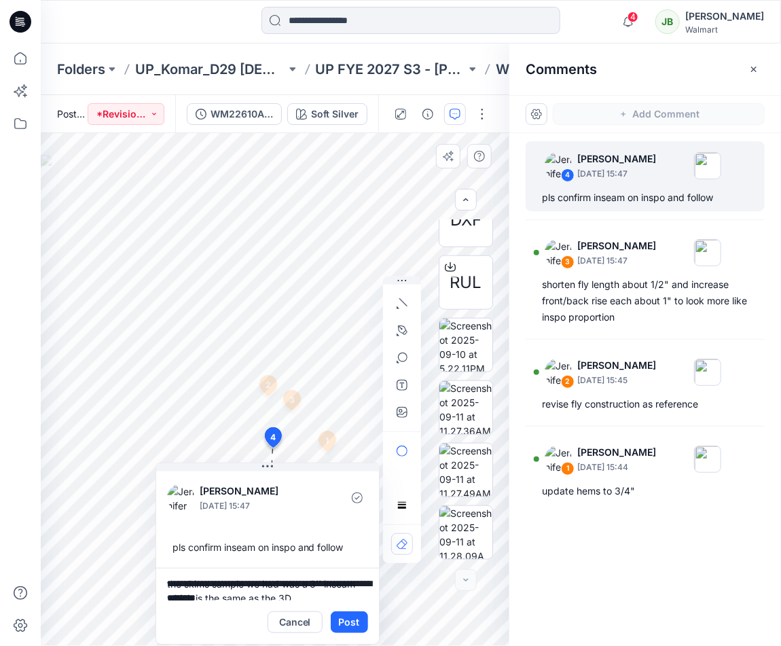
drag, startPoint x: 288, startPoint y: 489, endPoint x: 294, endPoint y: 477, distance: 13.7
click at [287, 471] on div "**********" at bounding box center [268, 554] width 224 height 182
click at [342, 592] on textarea "**********" at bounding box center [269, 584] width 223 height 33
click at [354, 615] on button "Post" at bounding box center [350, 622] width 37 height 22
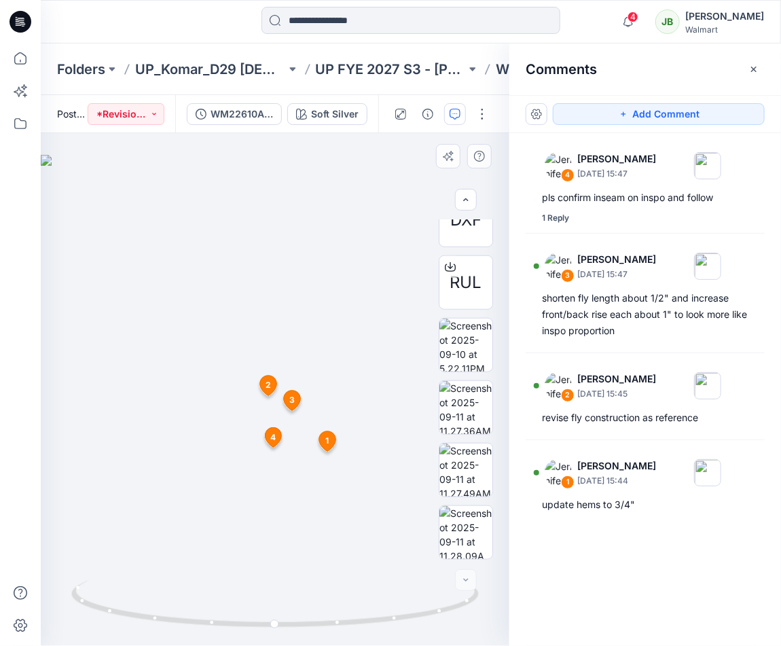
scroll to position [18, 0]
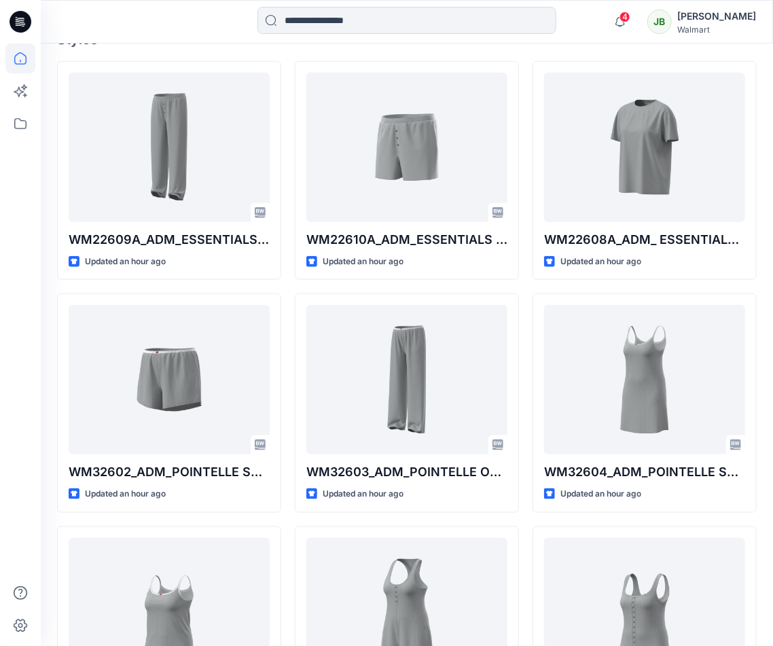
scroll to position [471, 0]
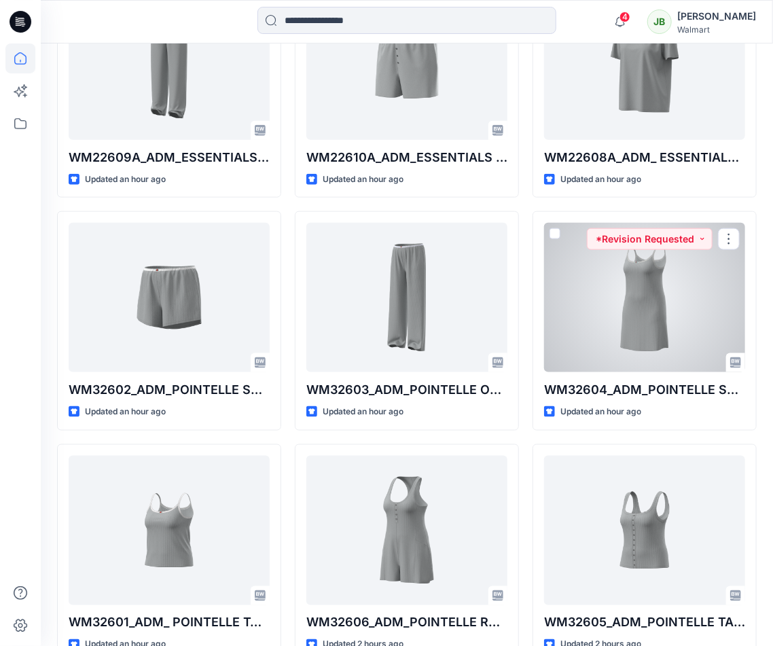
click at [658, 297] on div at bounding box center [644, 297] width 201 height 149
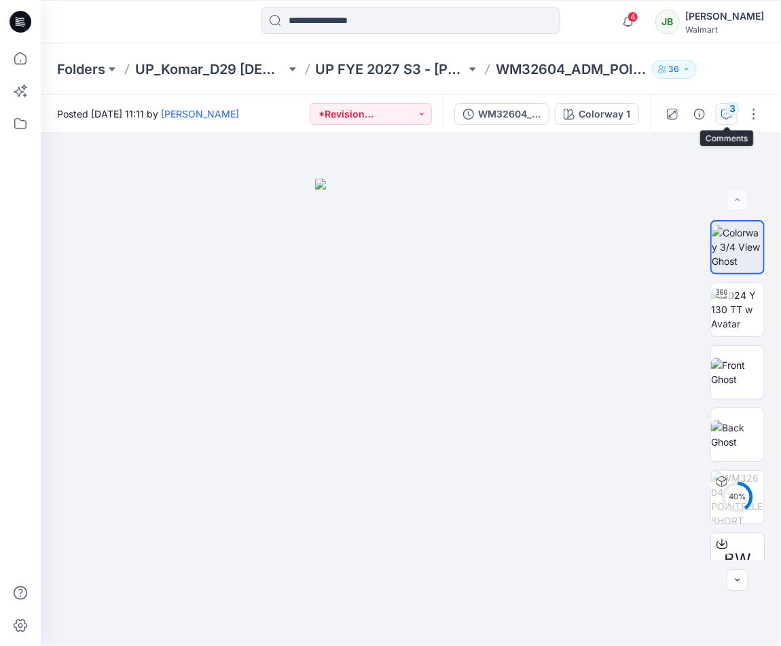
click at [730, 114] on button "3" at bounding box center [727, 114] width 22 height 22
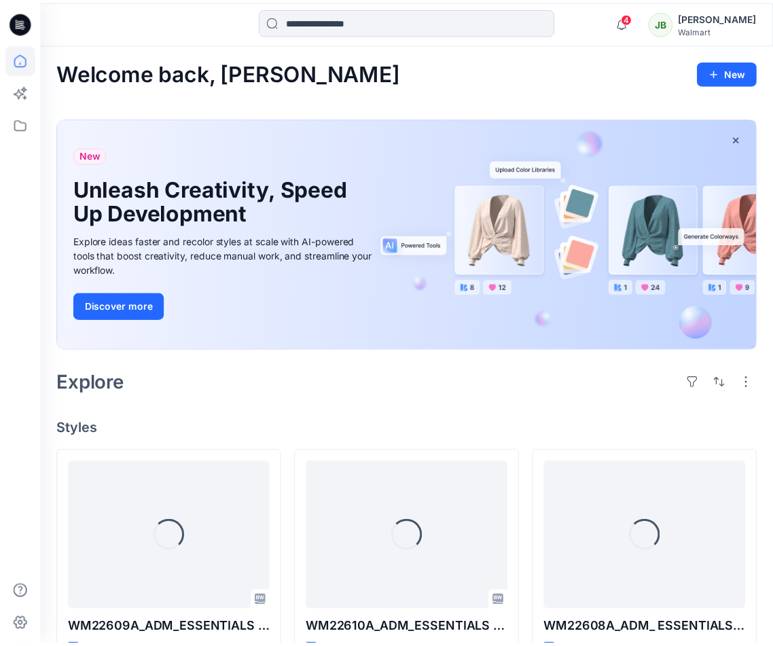
scroll to position [471, 0]
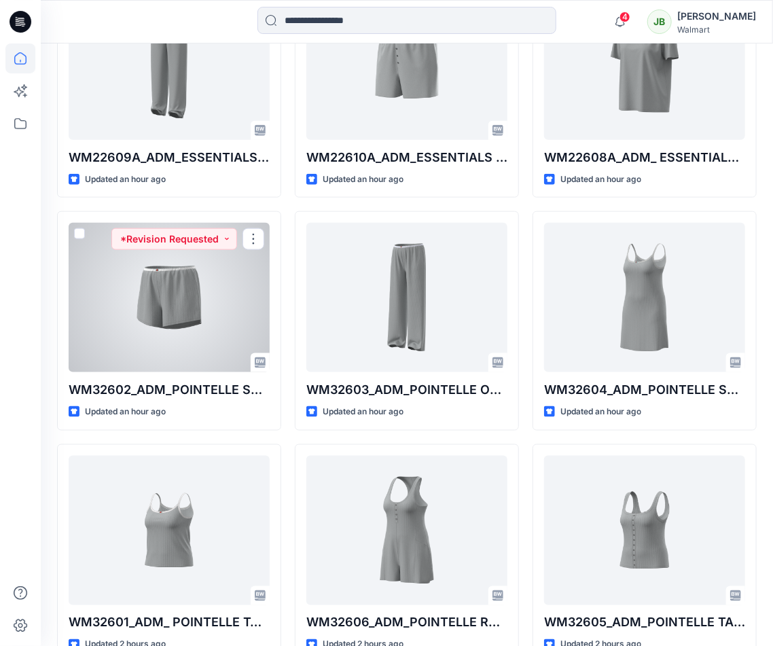
click at [226, 292] on div at bounding box center [169, 297] width 201 height 149
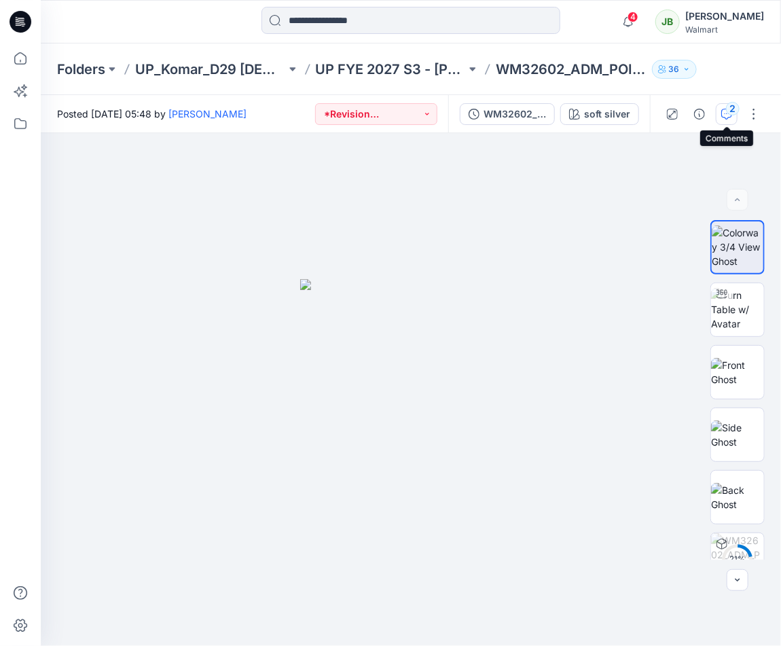
click at [733, 115] on button "2" at bounding box center [727, 114] width 22 height 22
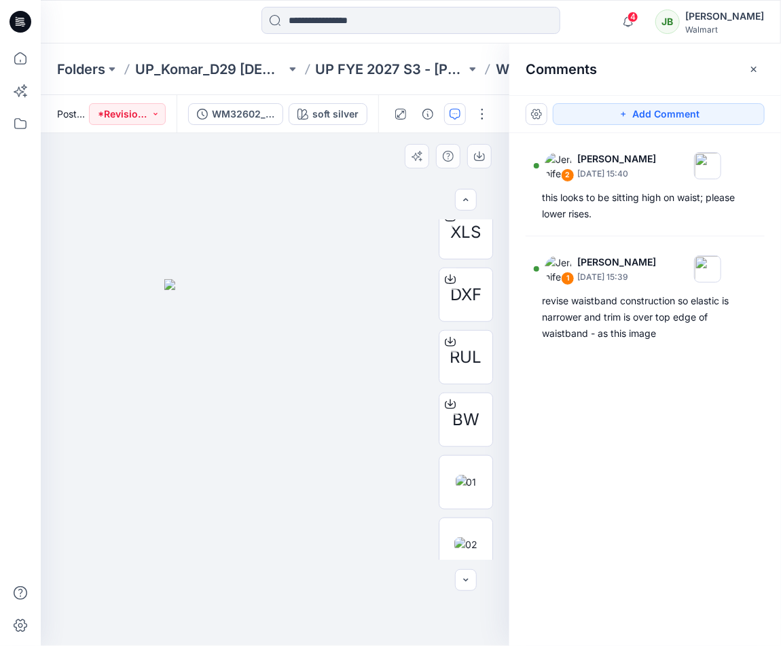
scroll to position [402, 0]
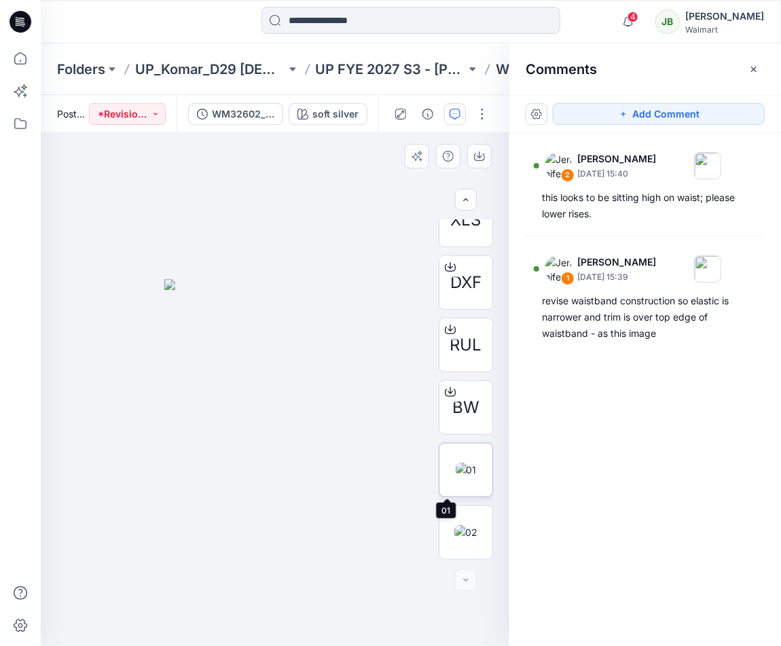
click at [464, 472] on img at bounding box center [466, 470] width 21 height 14
click at [471, 528] on img at bounding box center [465, 532] width 23 height 14
click at [465, 477] on img at bounding box center [466, 470] width 21 height 14
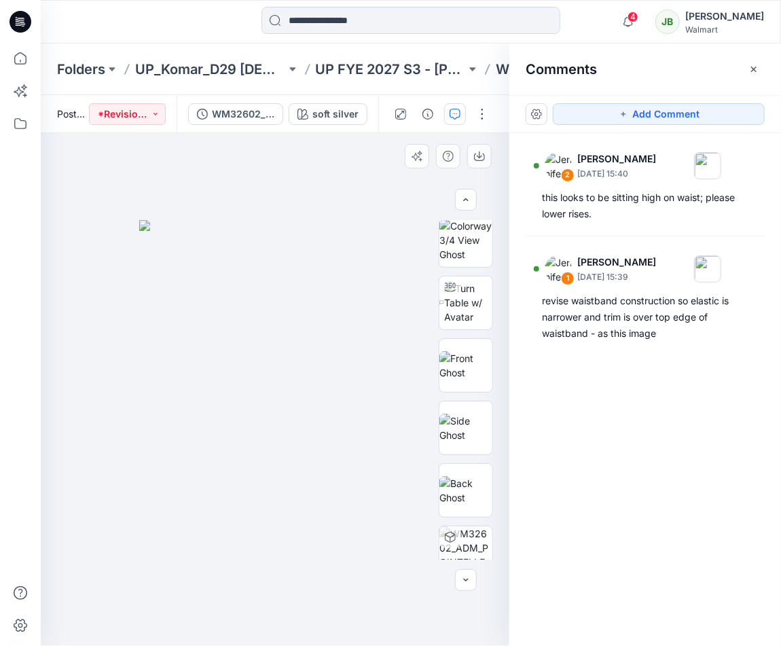
scroll to position [0, 0]
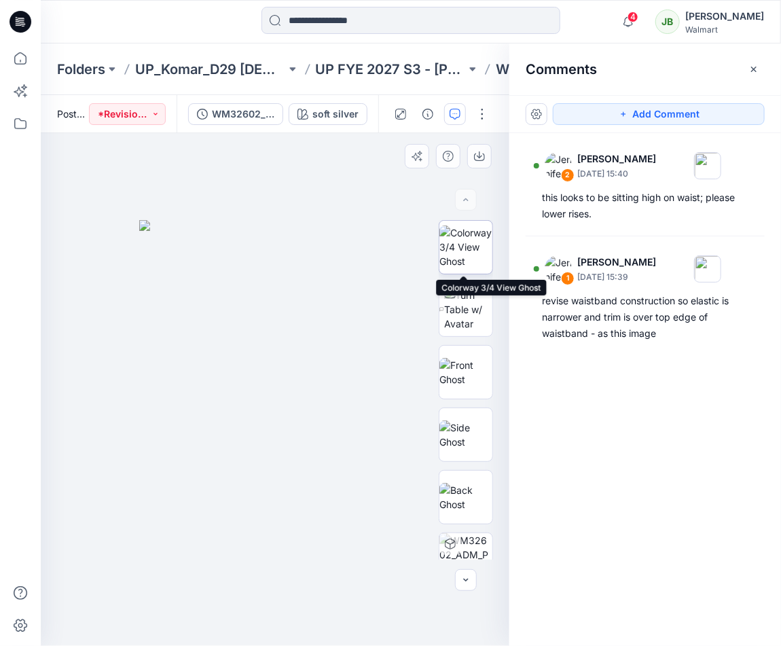
click at [469, 239] on img at bounding box center [466, 247] width 53 height 43
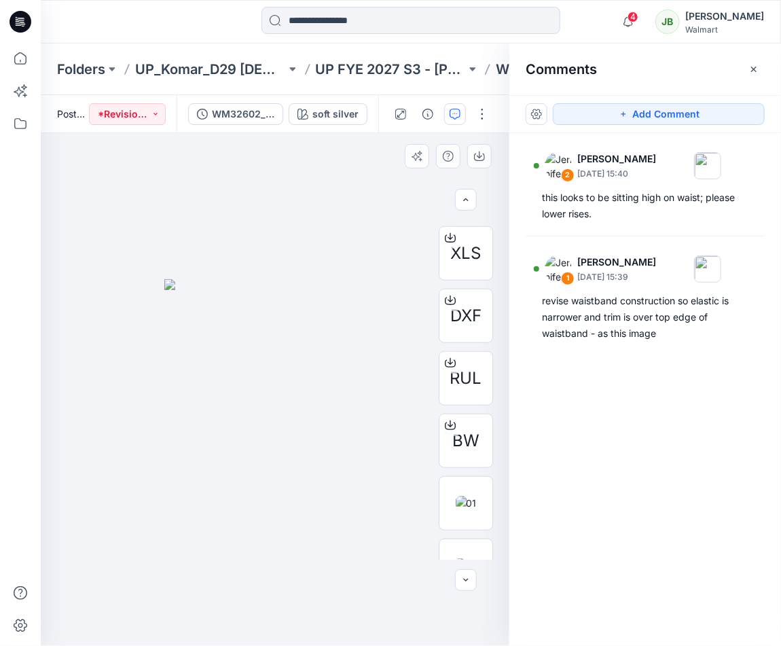
scroll to position [402, 0]
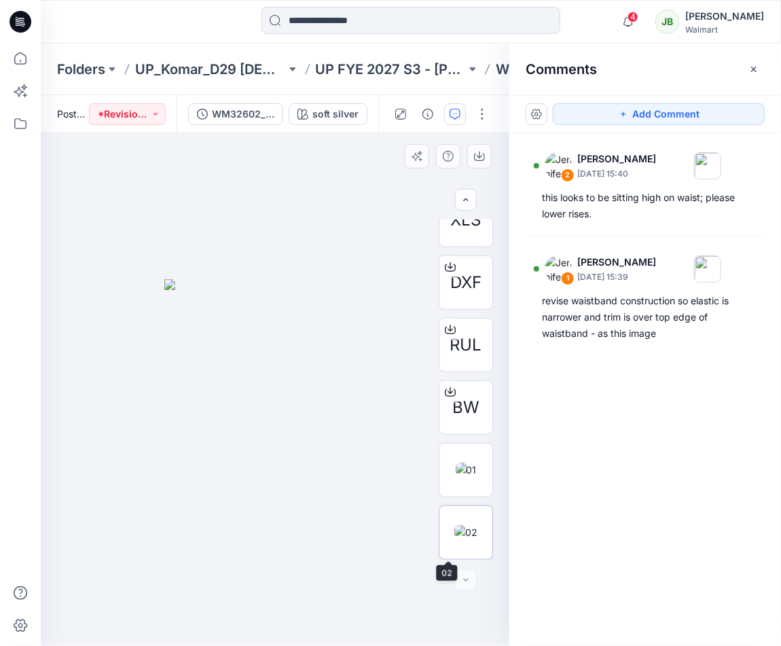
click at [474, 534] on img at bounding box center [465, 532] width 23 height 14
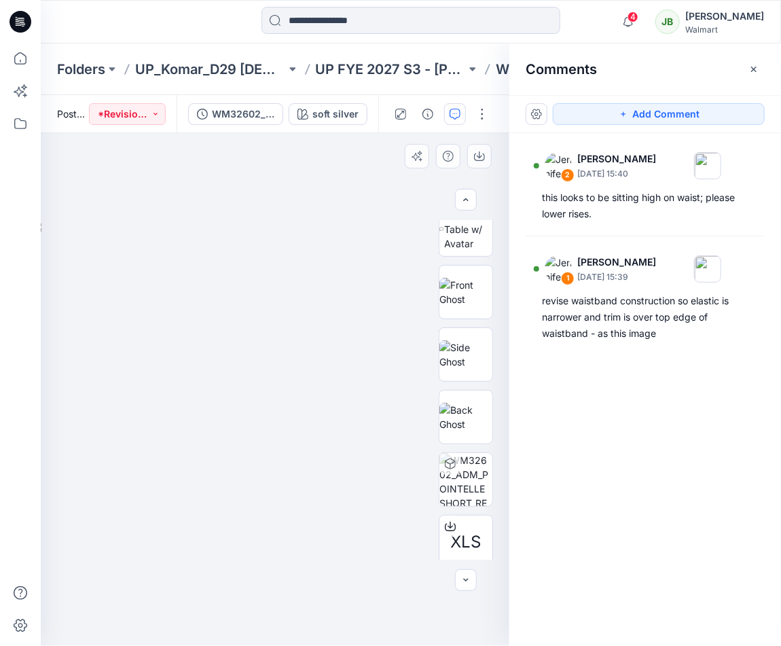
scroll to position [0, 0]
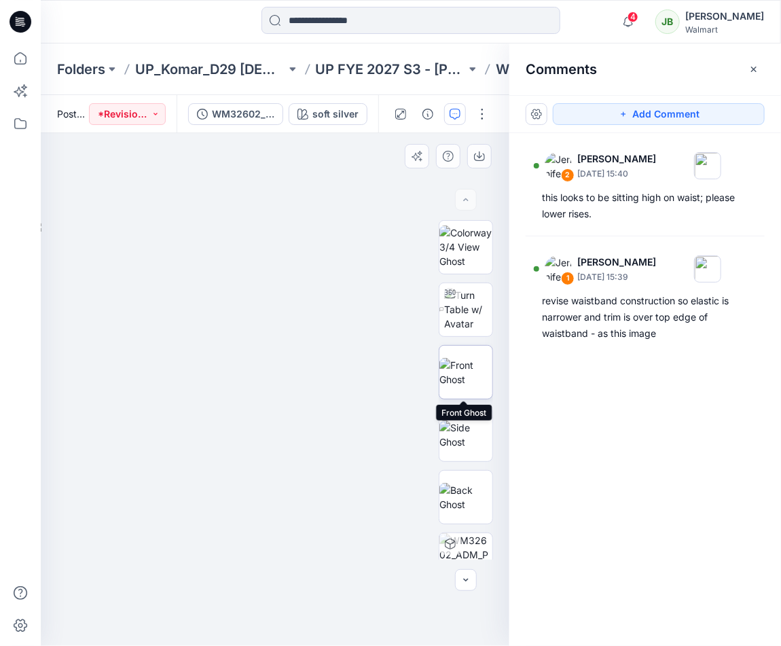
click at [475, 383] on img at bounding box center [466, 372] width 53 height 29
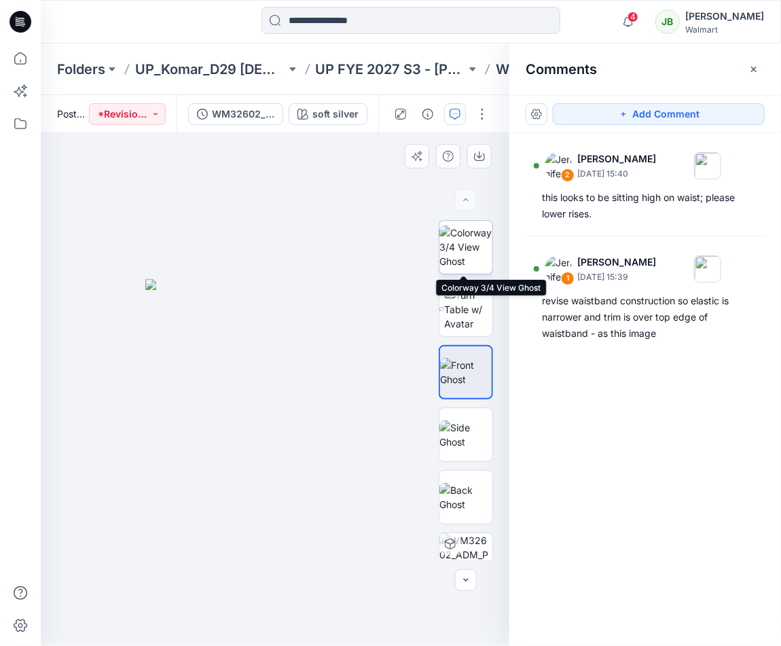
click at [459, 248] on img at bounding box center [466, 247] width 53 height 43
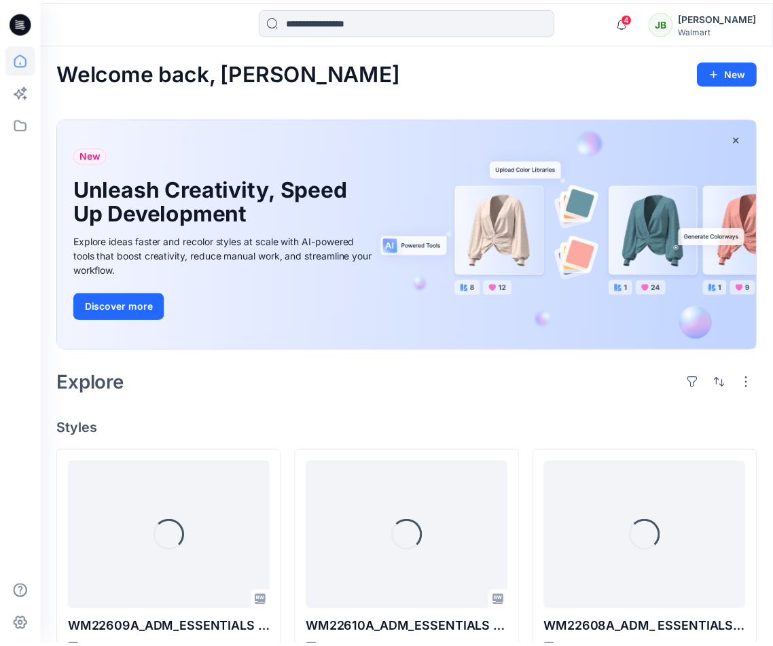
scroll to position [471, 0]
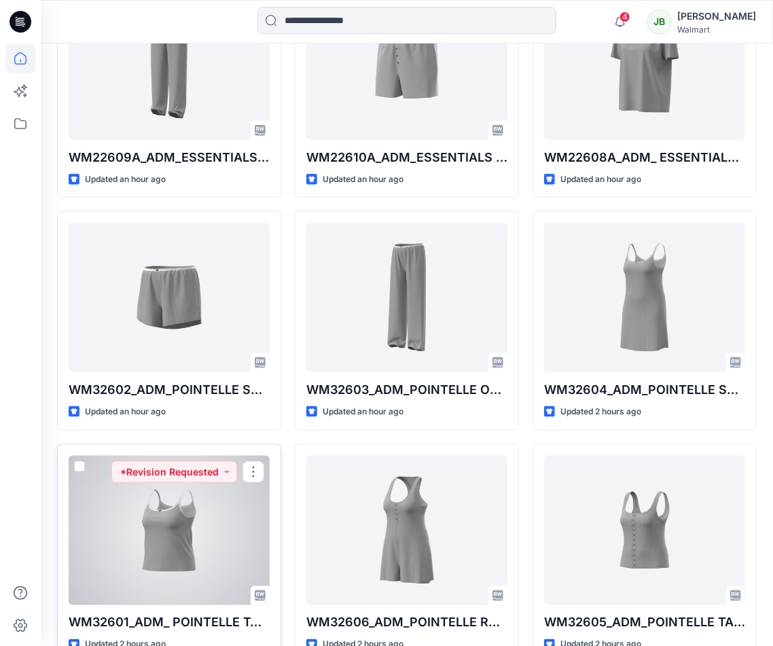
click at [183, 529] on div at bounding box center [169, 530] width 201 height 149
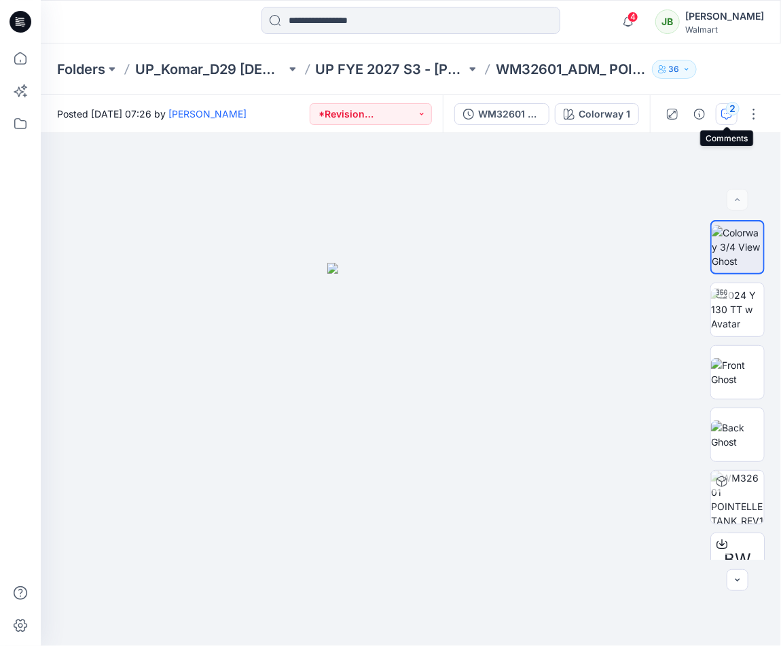
click at [725, 113] on icon "button" at bounding box center [727, 113] width 5 height 1
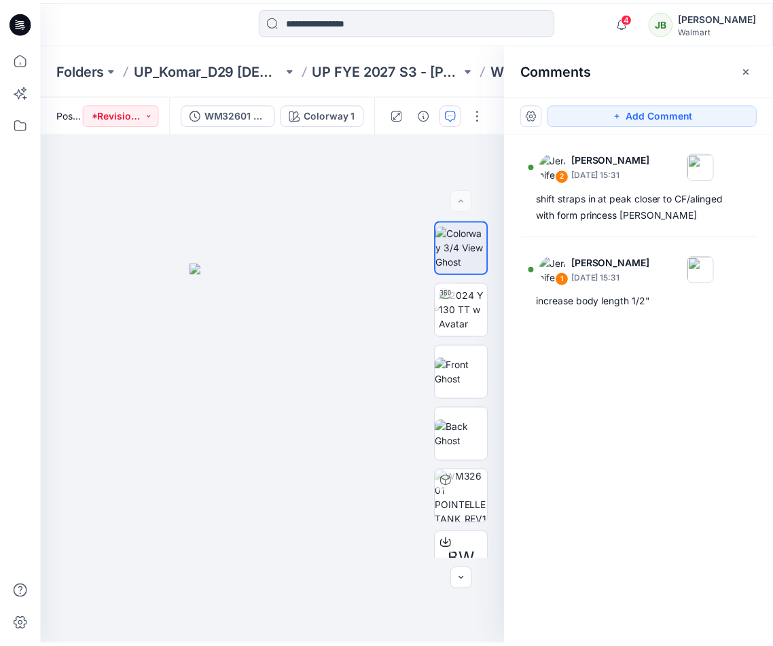
scroll to position [471, 0]
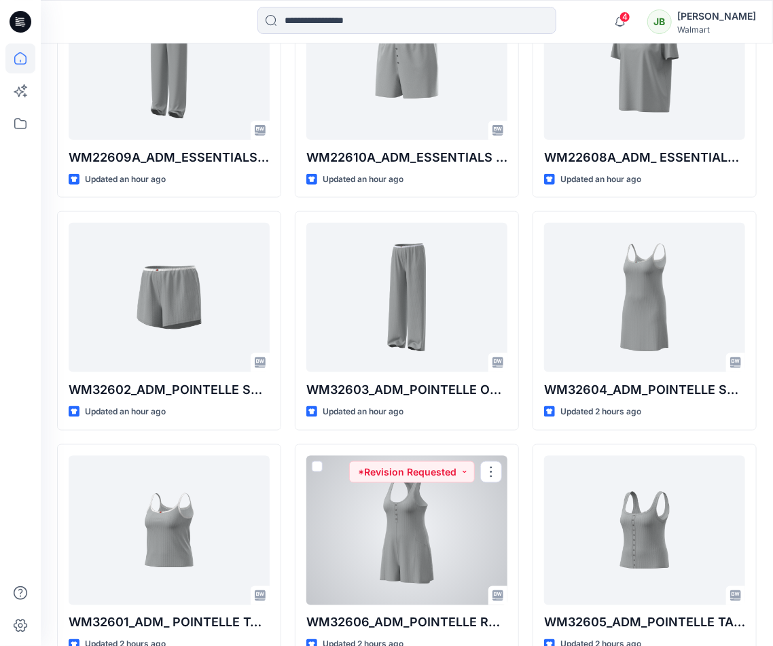
click at [394, 518] on div at bounding box center [406, 530] width 201 height 149
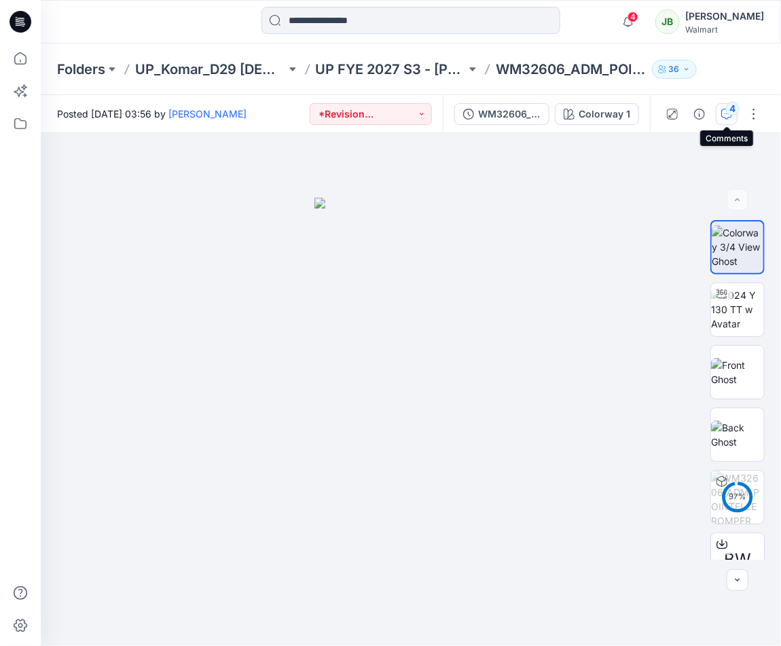
click at [728, 118] on button "4" at bounding box center [727, 114] width 22 height 22
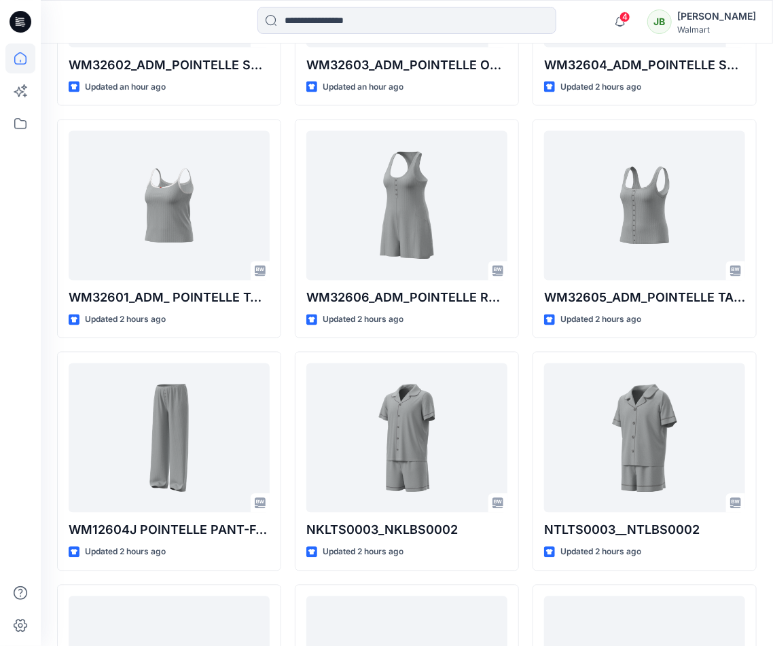
scroll to position [791, 0]
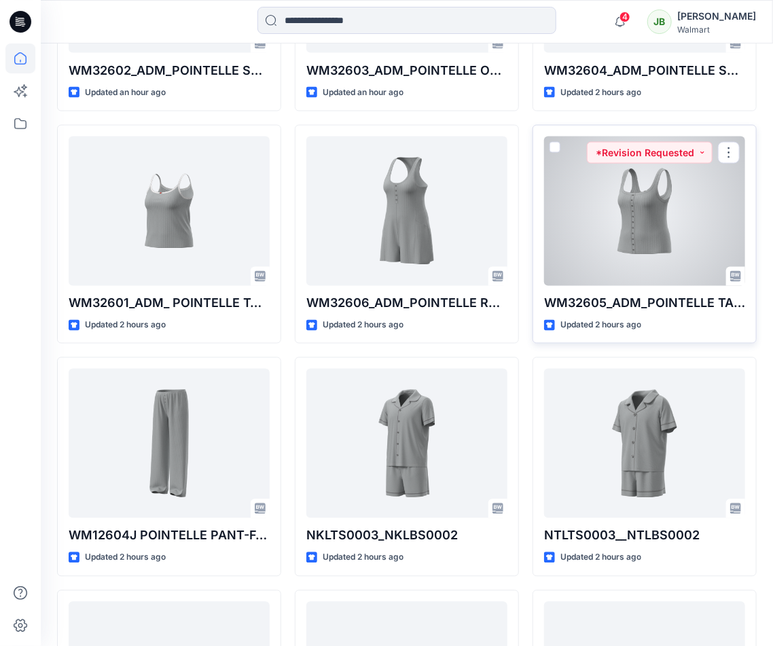
click at [651, 238] on div at bounding box center [644, 211] width 201 height 149
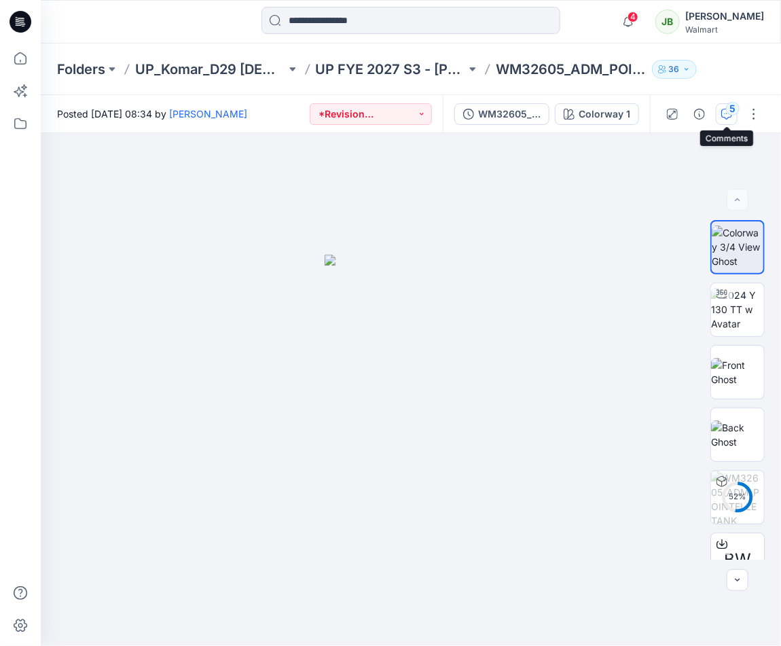
click at [729, 113] on div "5" at bounding box center [733, 109] width 14 height 14
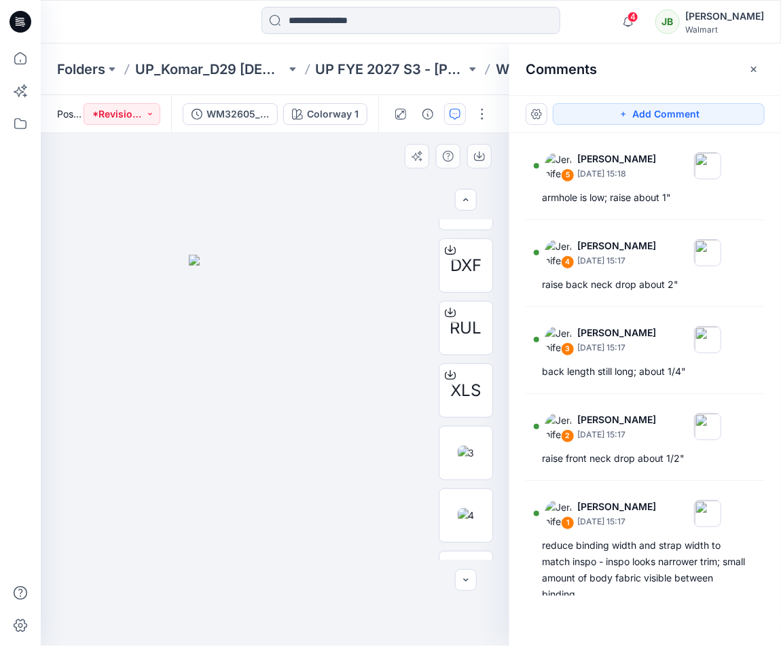
scroll to position [363, 0]
click at [475, 453] on img at bounding box center [466, 447] width 17 height 14
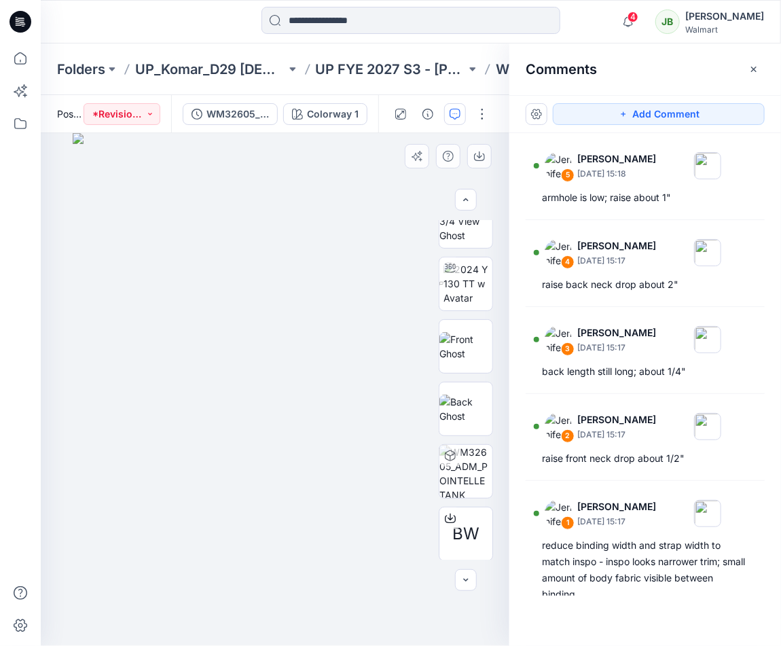
scroll to position [0, 0]
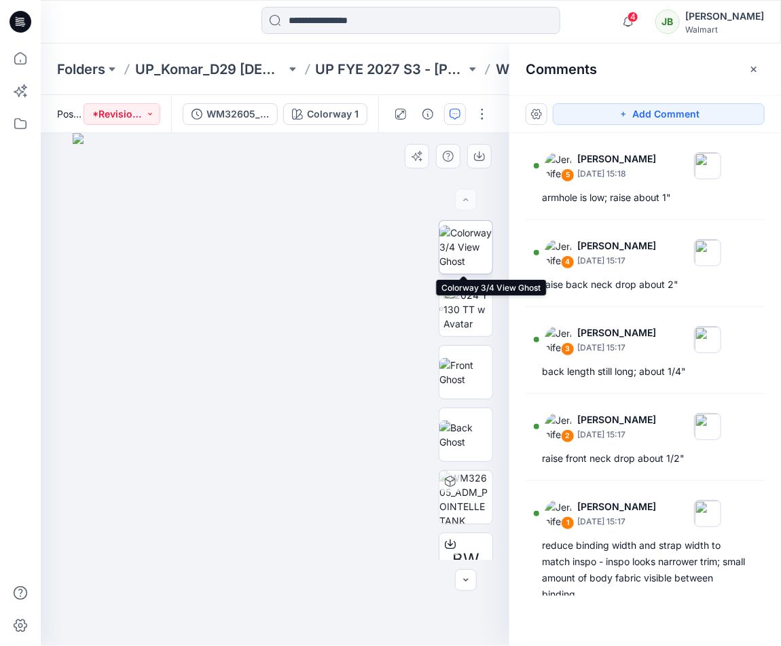
click at [473, 260] on img at bounding box center [466, 247] width 53 height 43
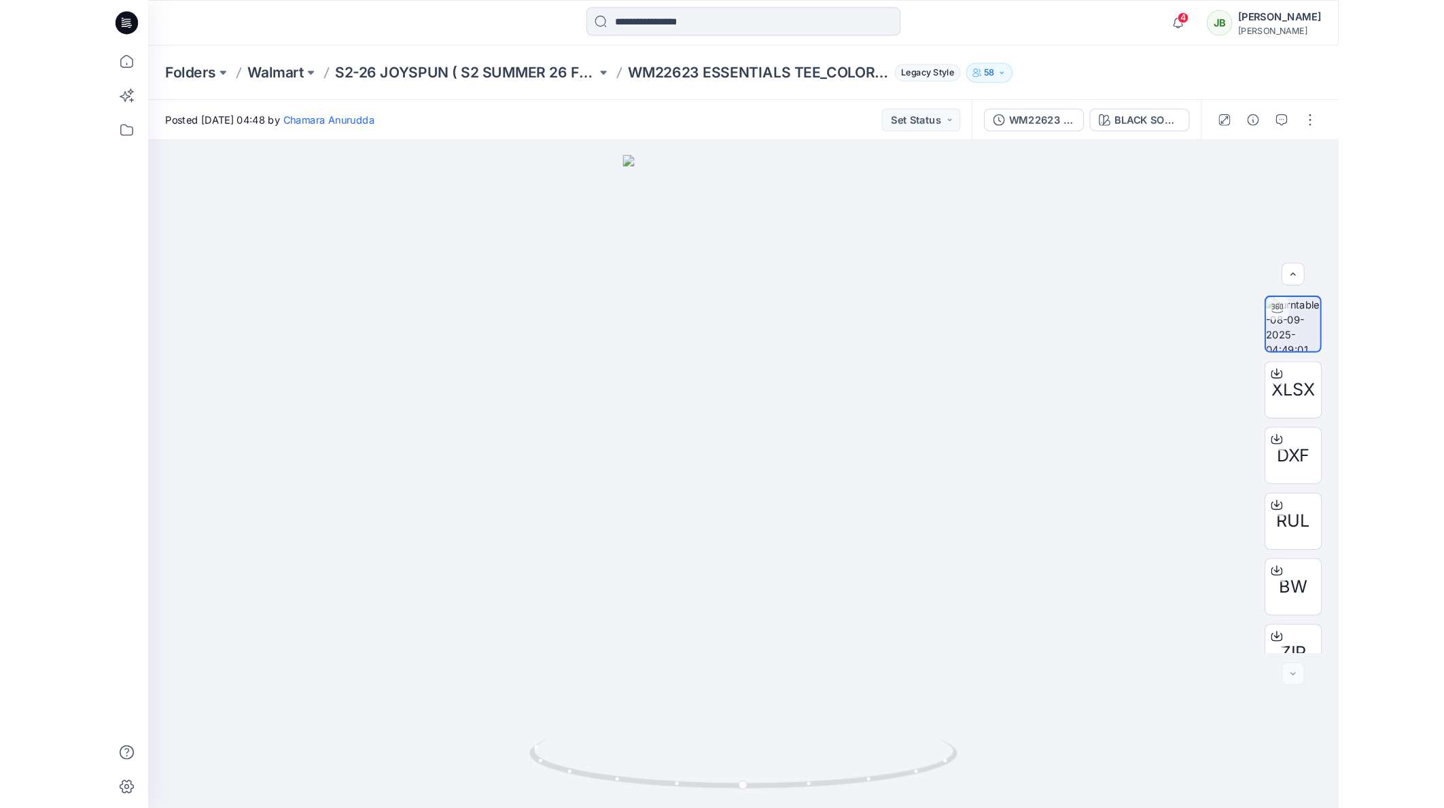
scroll to position [27, 0]
